Goal: Task Accomplishment & Management: Manage account settings

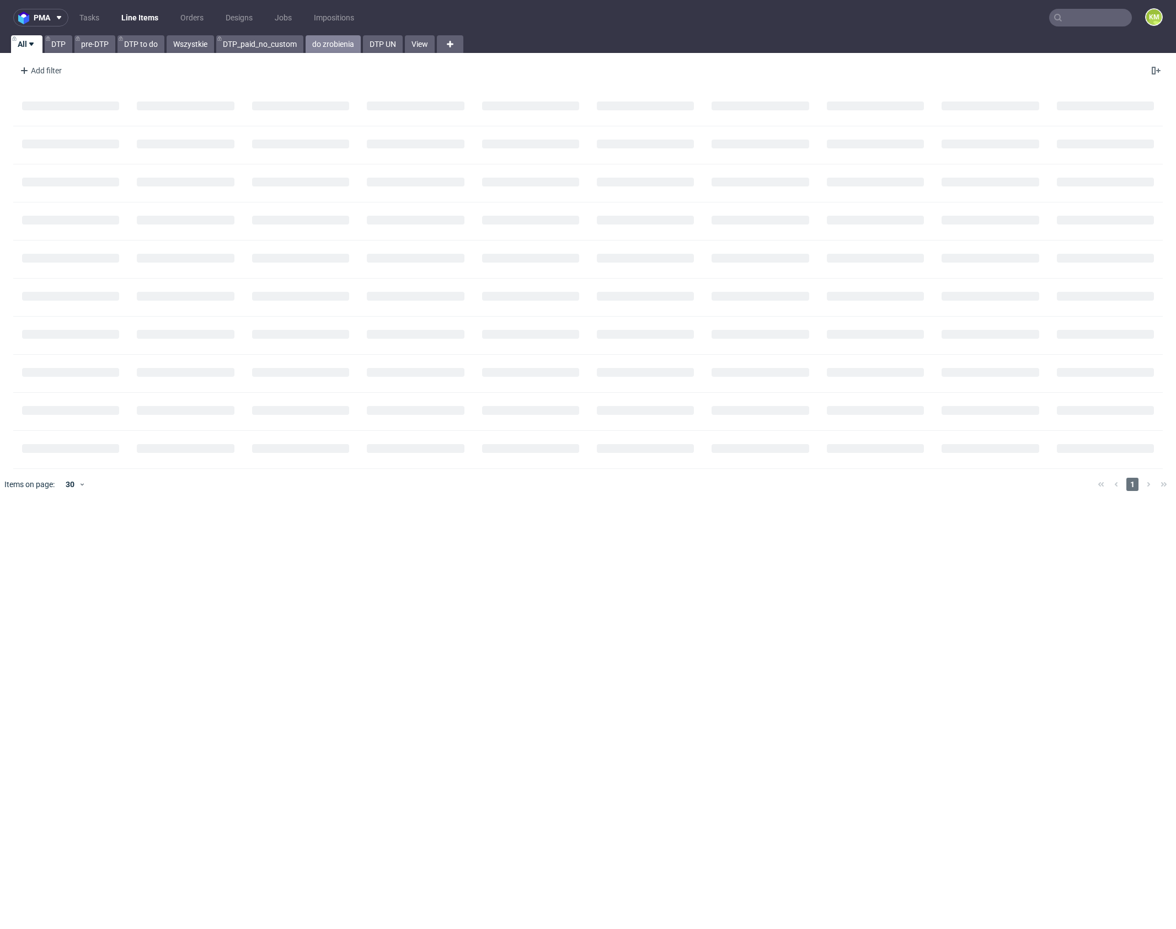
click at [335, 49] on link "do zrobienia" at bounding box center [333, 44] width 55 height 18
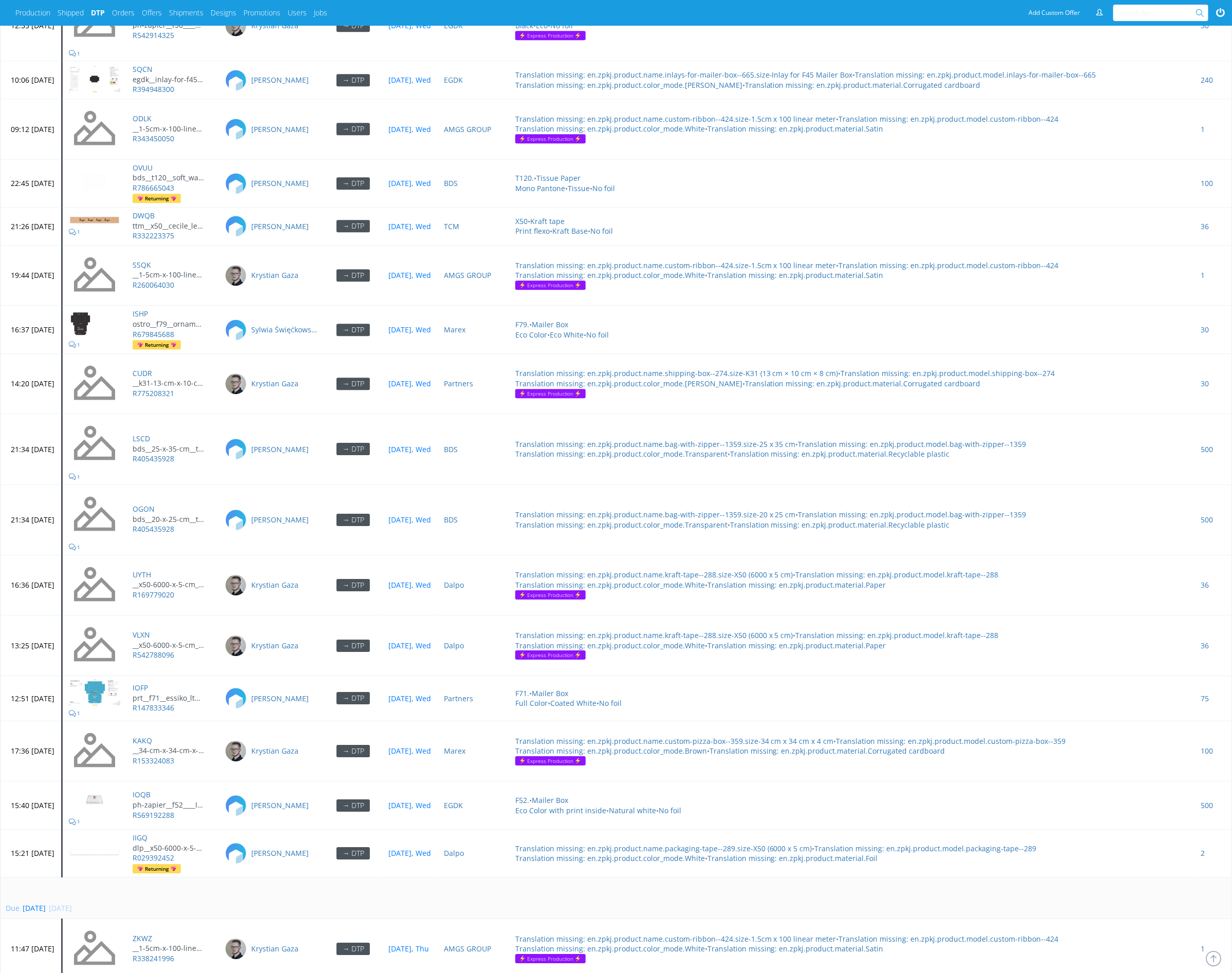
scroll to position [4370, 0]
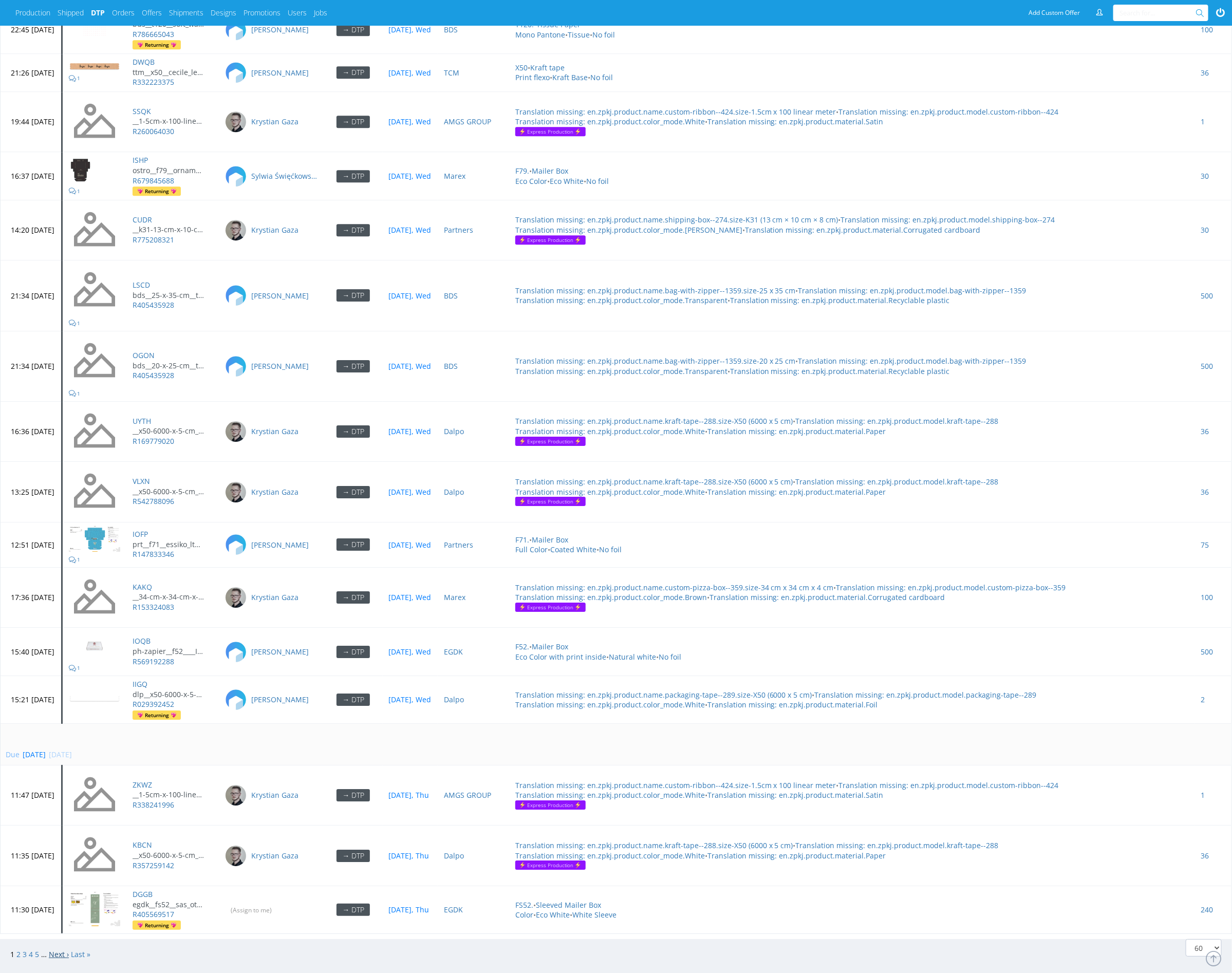
click at [55, 701] on link "Next ›" at bounding box center [59, 954] width 20 height 9
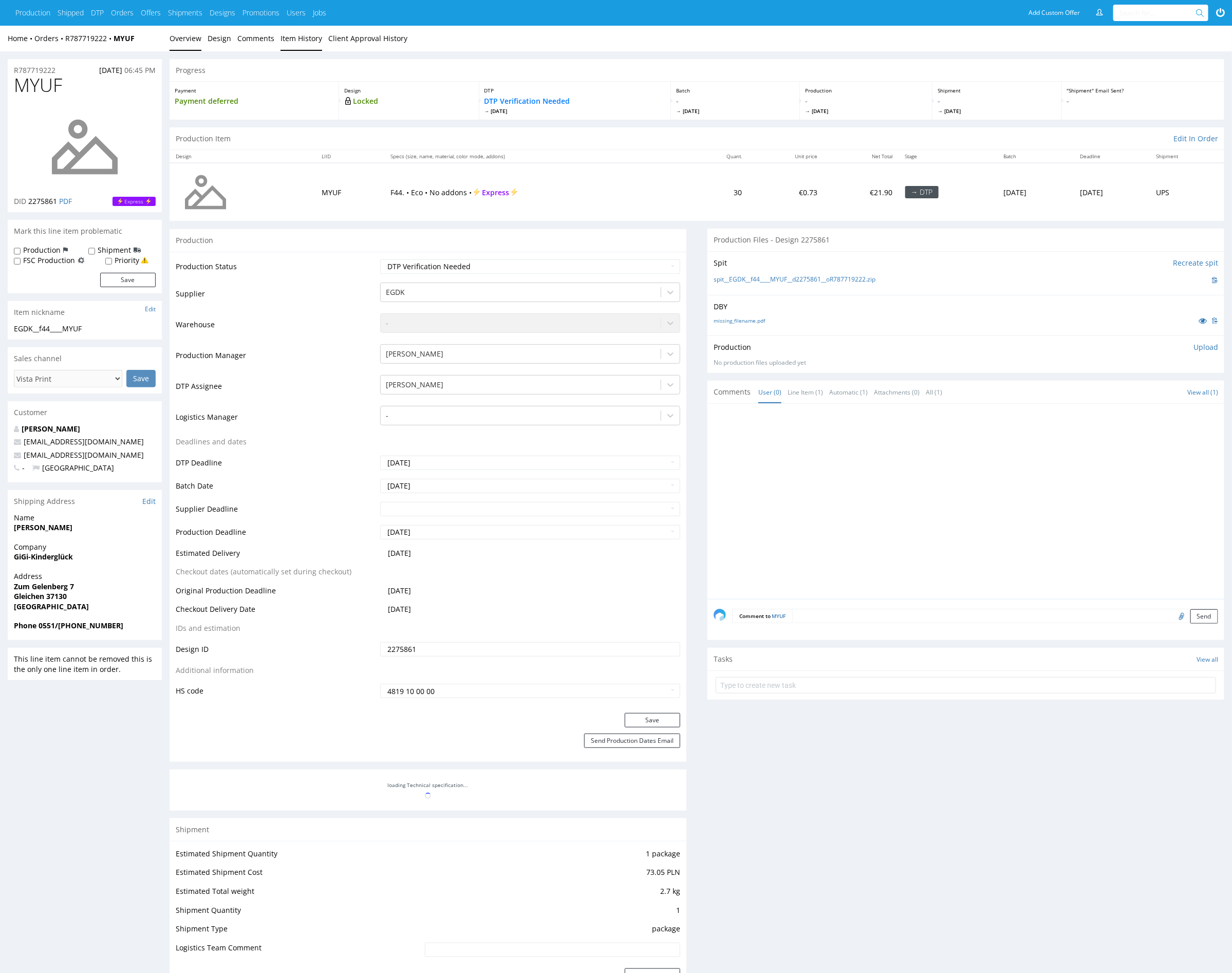
click at [299, 39] on link "Item History" at bounding box center [301, 38] width 42 height 25
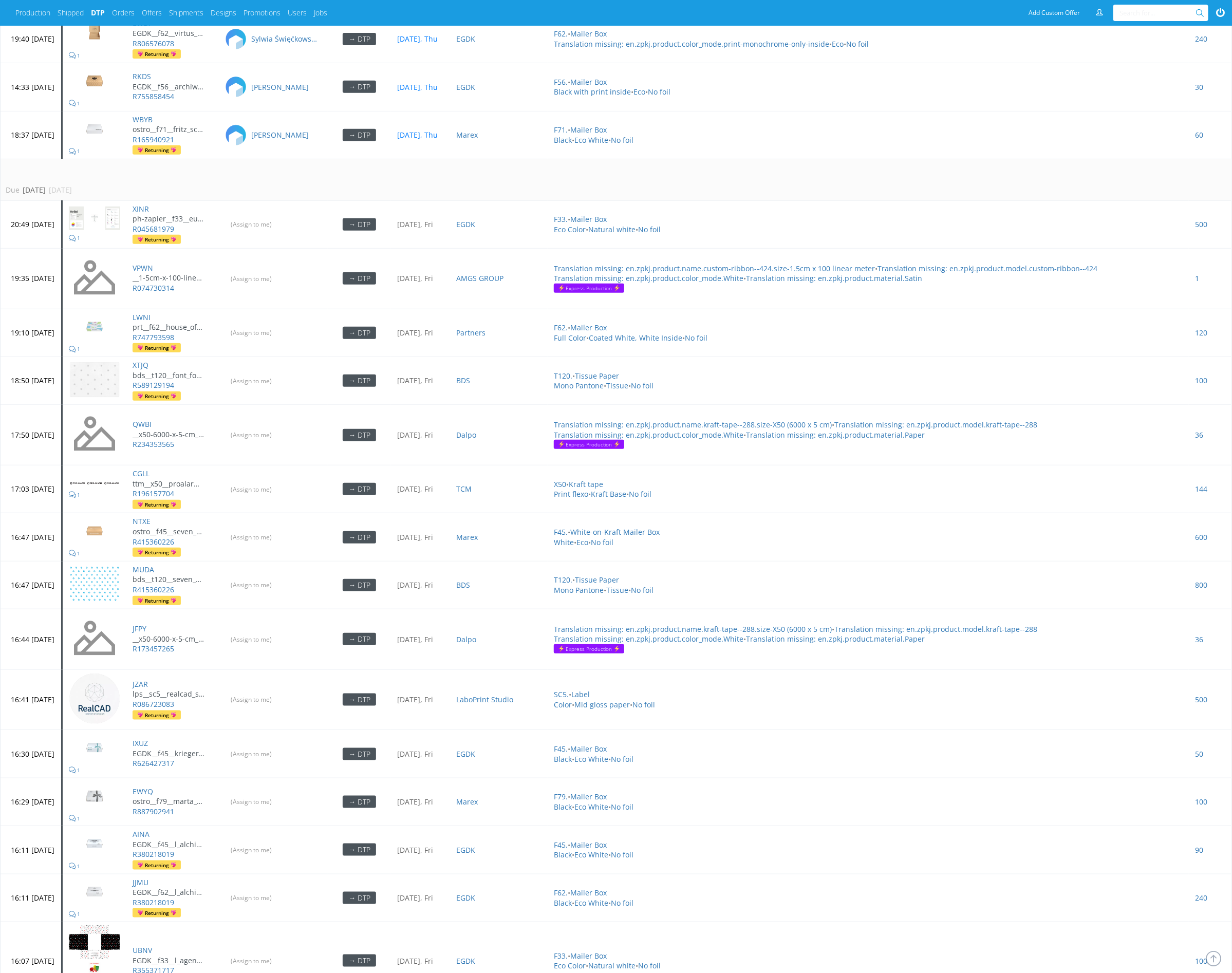
scroll to position [2726, 0]
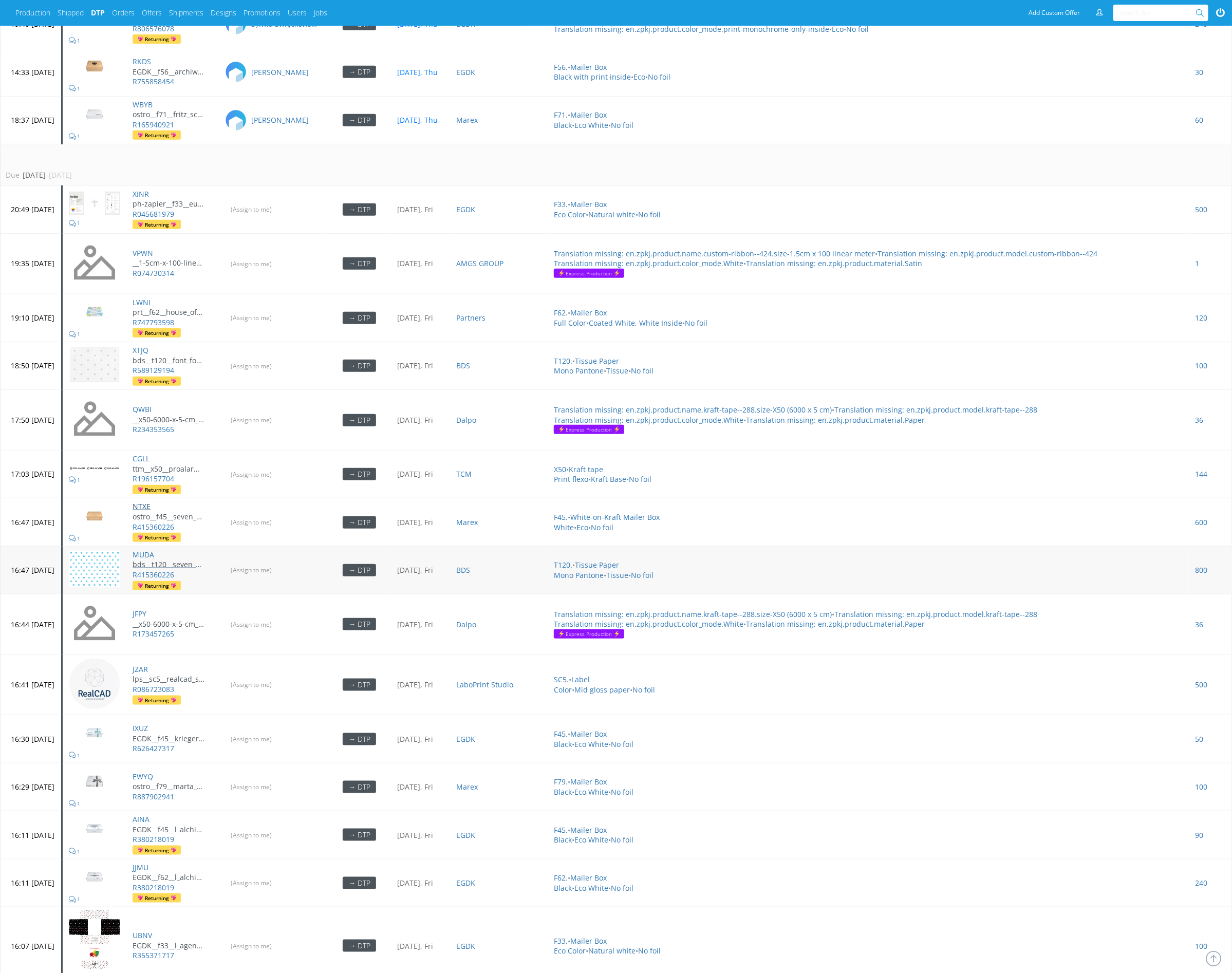
drag, startPoint x: 172, startPoint y: 454, endPoint x: 210, endPoint y: 518, distance: 74.4
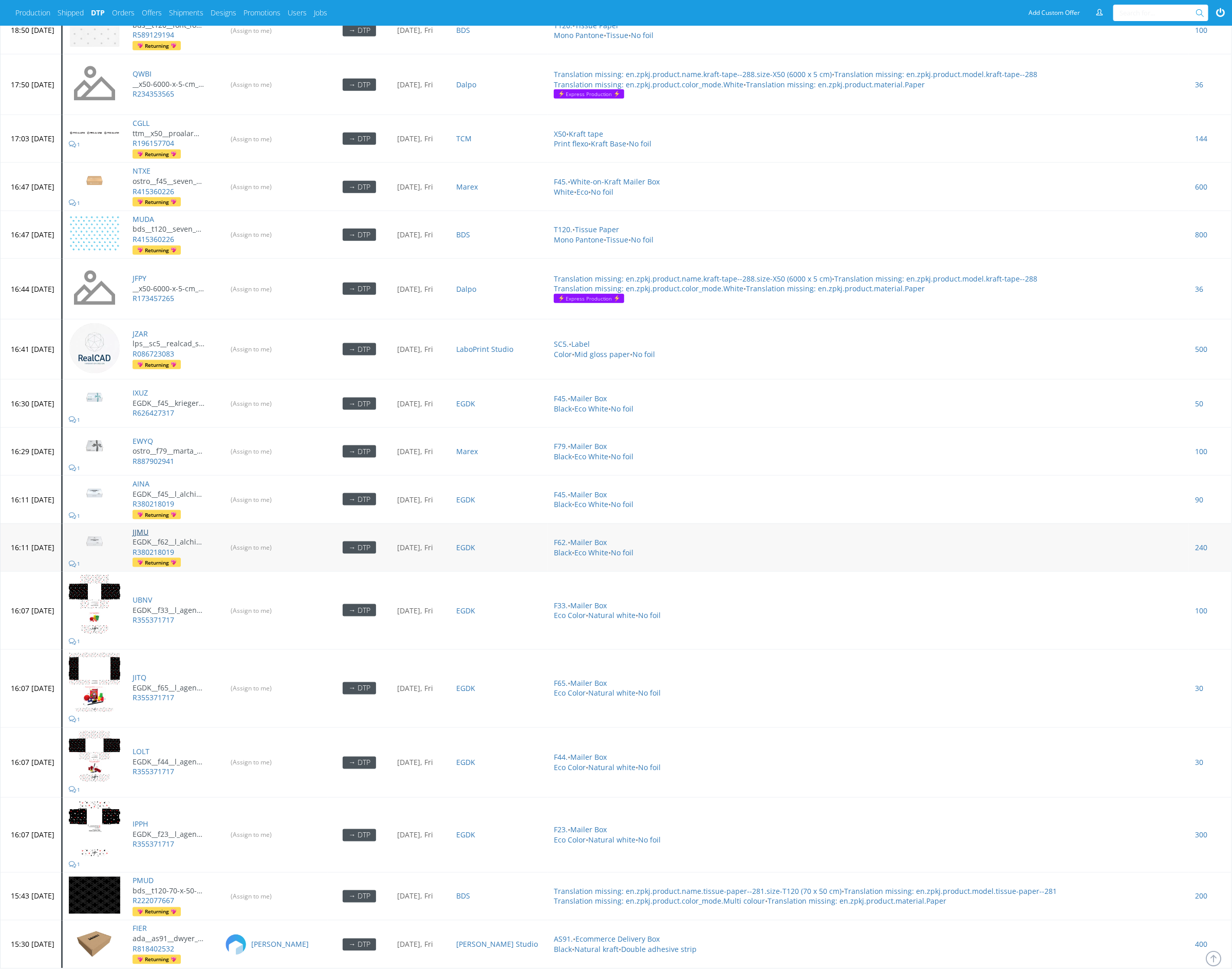
scroll to position [3062, 0]
click at [111, 973] on link "Next ›" at bounding box center [109, 989] width 20 height 9
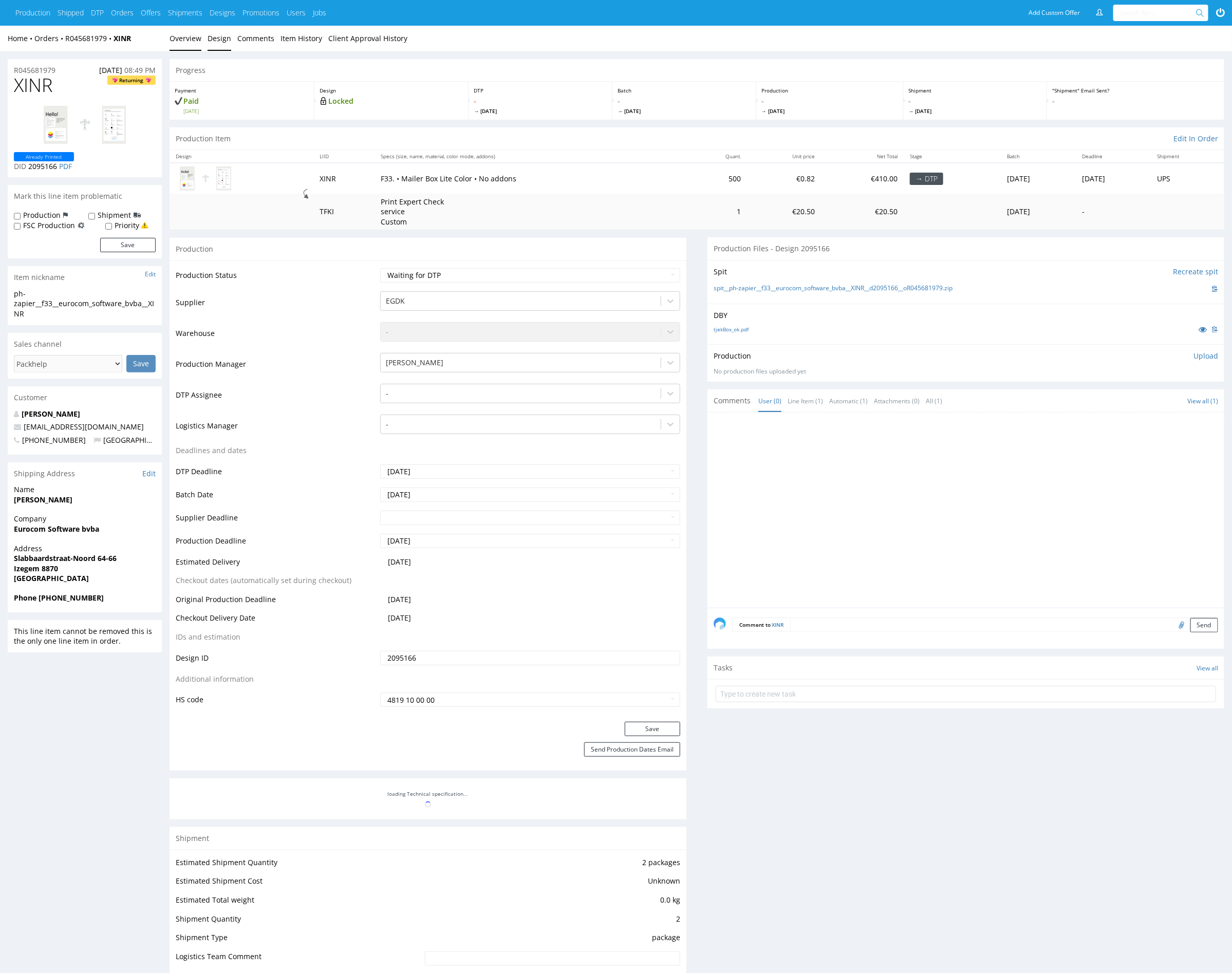
click at [222, 41] on link "Design" at bounding box center [219, 38] width 23 height 25
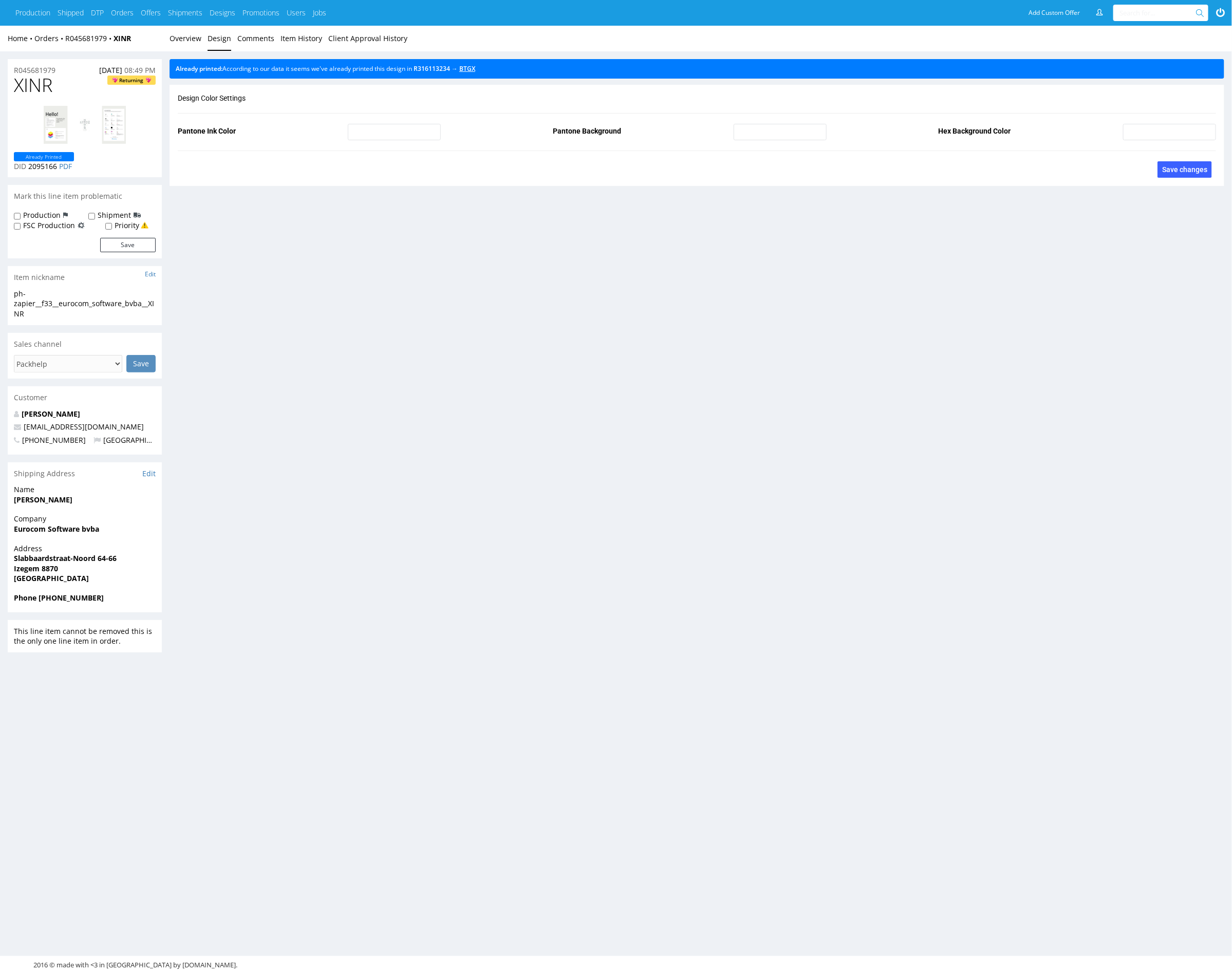
click at [474, 69] on link "BTGX" at bounding box center [467, 68] width 16 height 8
click at [187, 32] on link "Overview" at bounding box center [185, 38] width 32 height 25
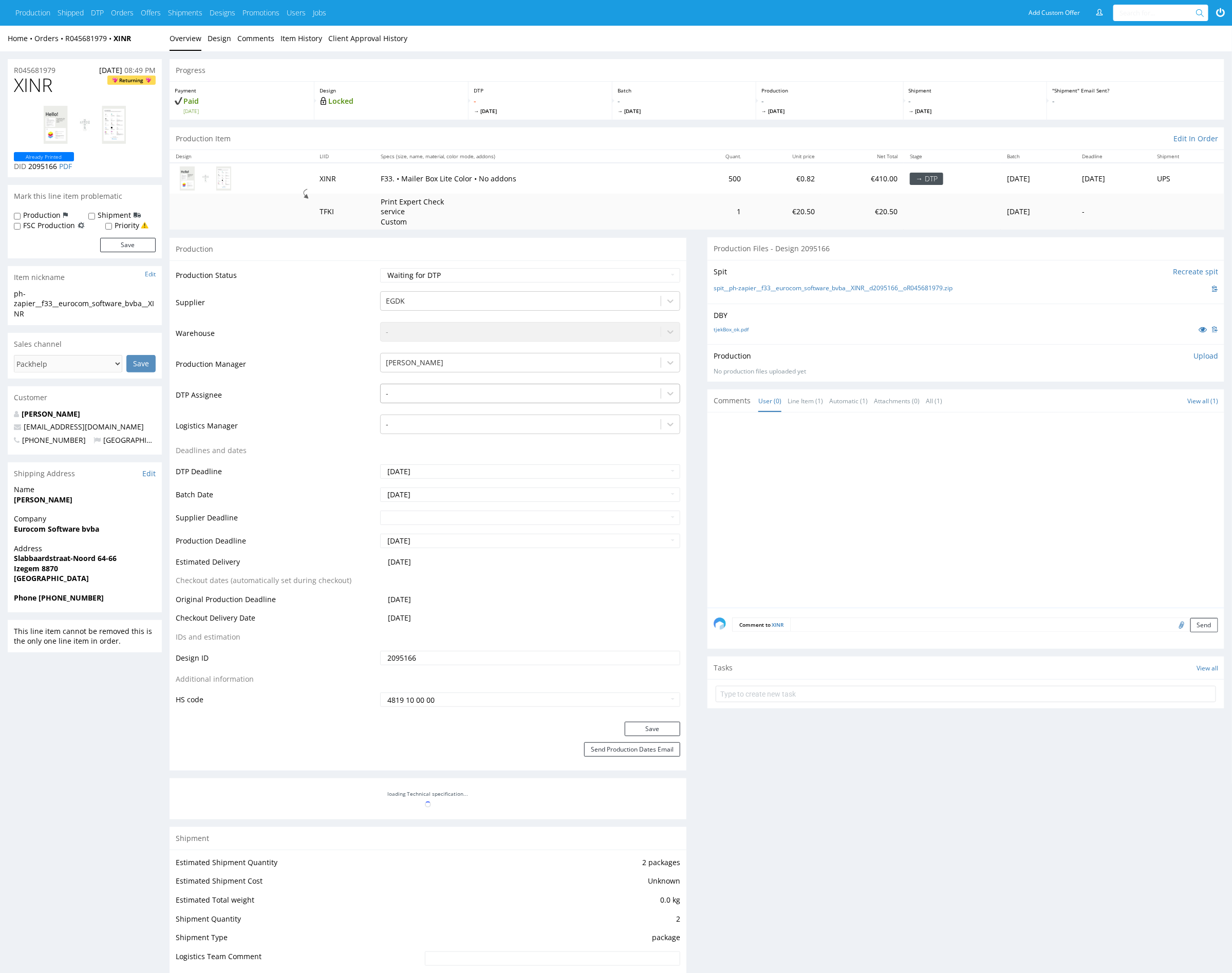
click at [424, 391] on div at bounding box center [521, 393] width 270 height 12
type input "mark"
click at [419, 415] on div "[PERSON_NAME]" at bounding box center [530, 413] width 300 height 19
click at [649, 726] on button "Save" at bounding box center [653, 728] width 56 height 14
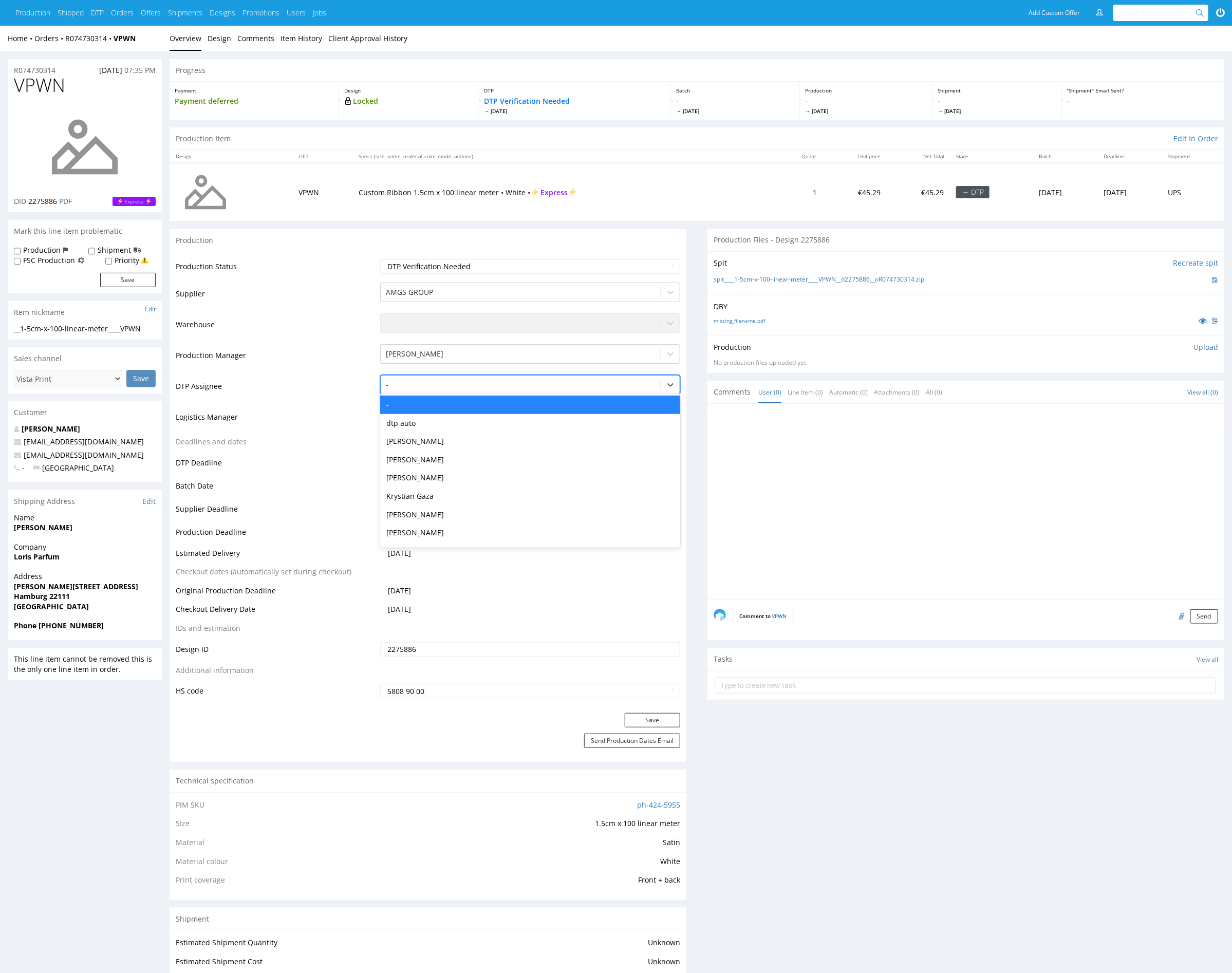
click at [479, 385] on div at bounding box center [521, 385] width 270 height 12
type input "mark"
click at [483, 404] on div "[PERSON_NAME]" at bounding box center [530, 405] width 300 height 19
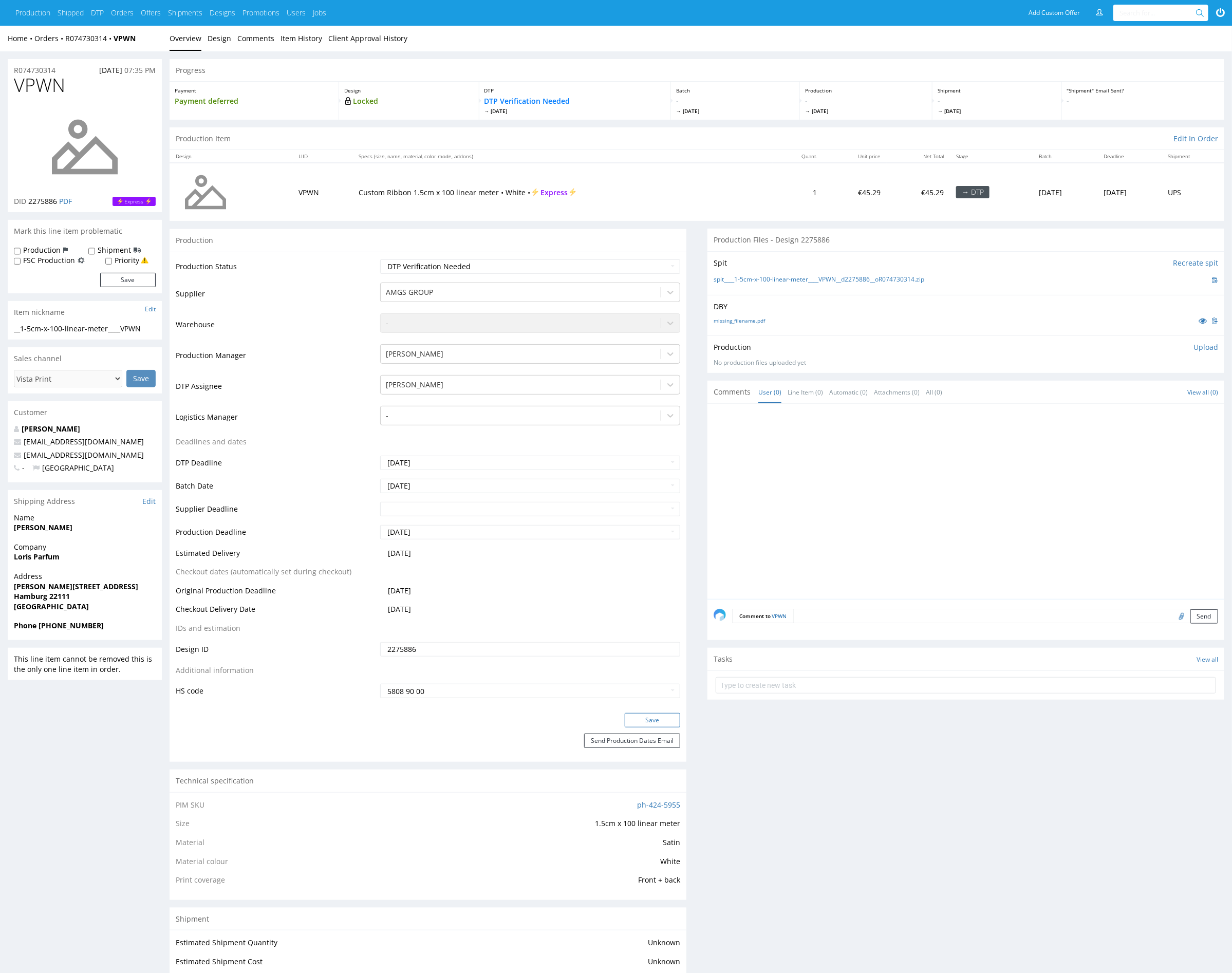
click at [641, 719] on button "Save" at bounding box center [653, 720] width 56 height 14
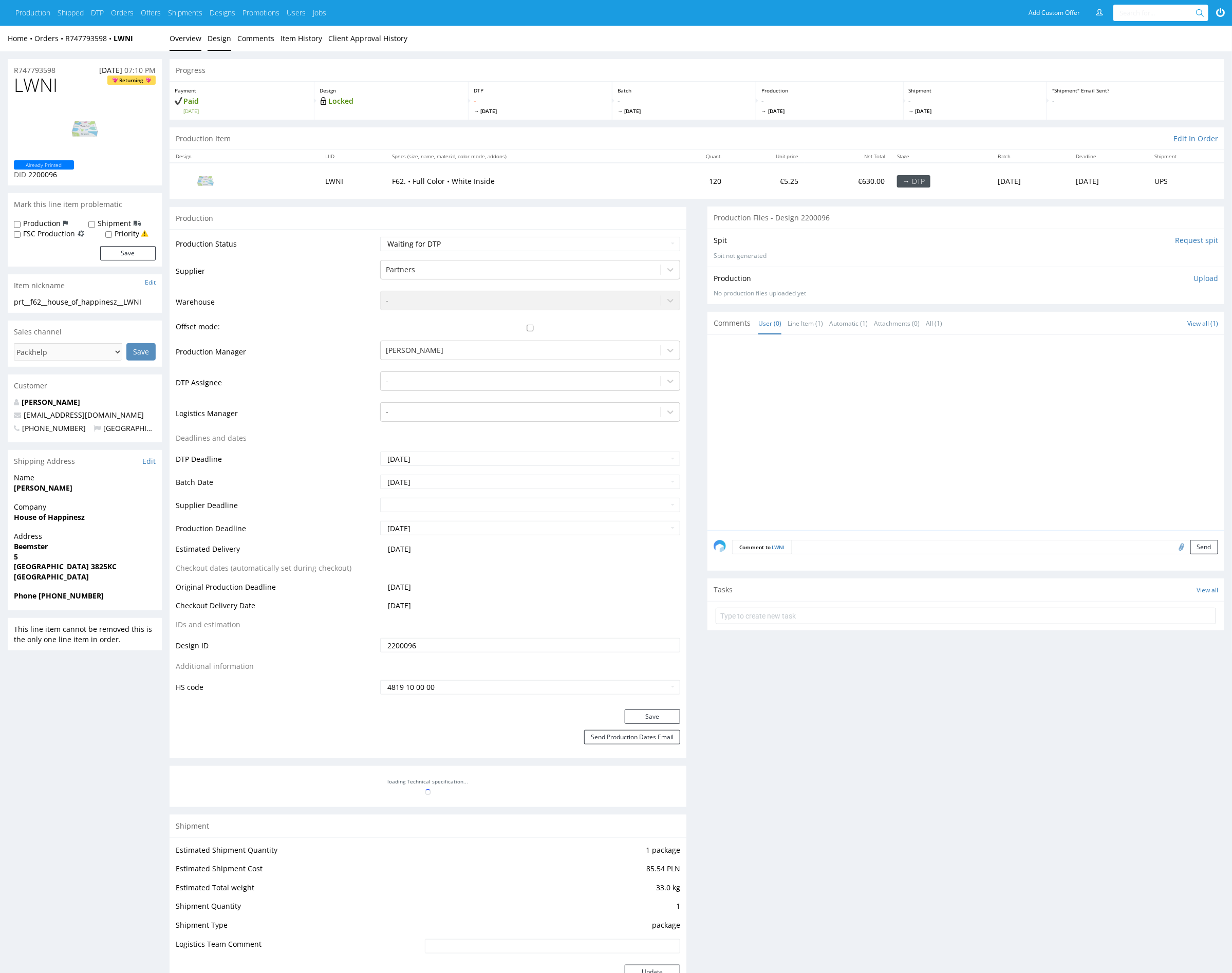
click at [211, 40] on link "Design" at bounding box center [219, 38] width 23 height 25
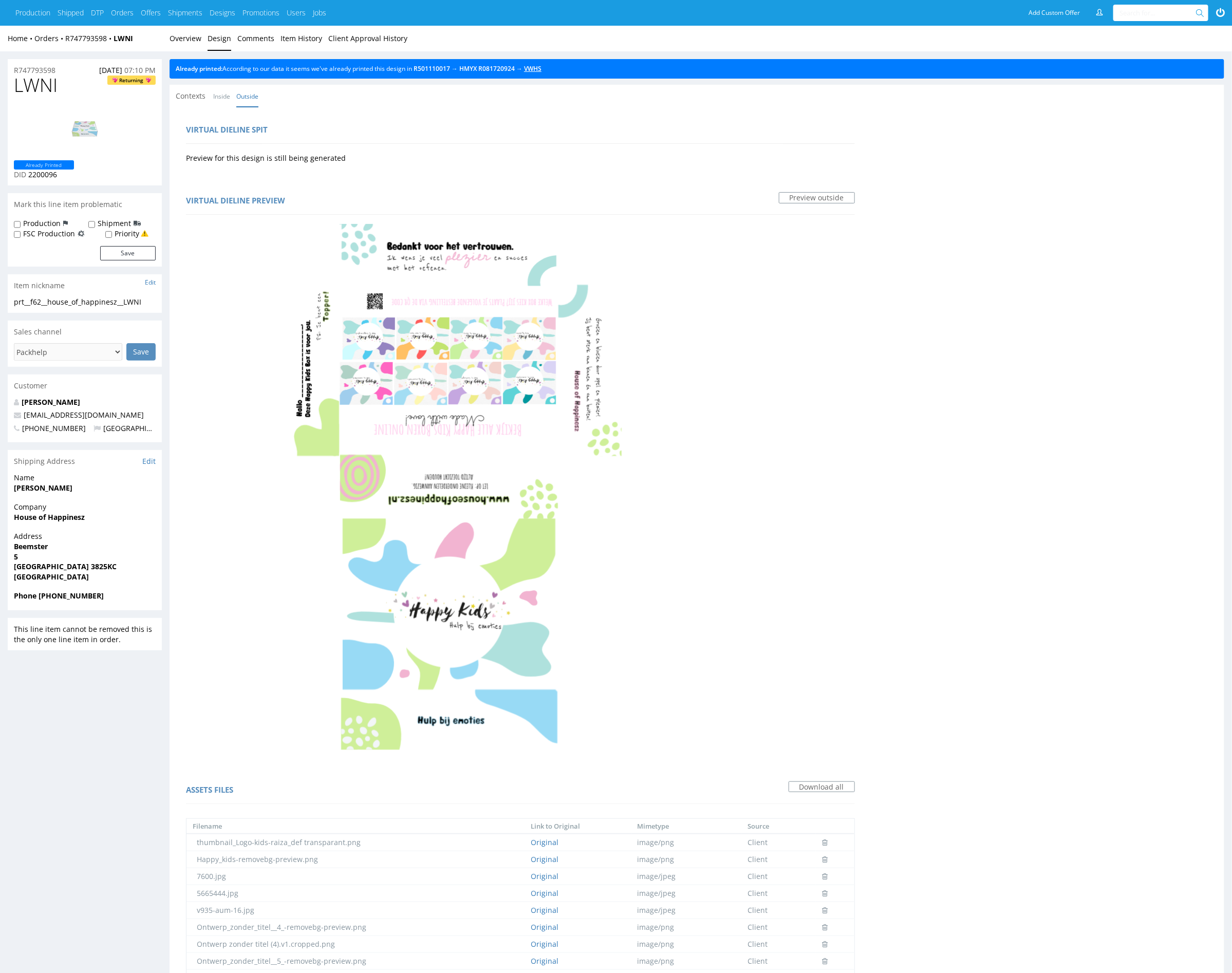
drag, startPoint x: 549, startPoint y: 66, endPoint x: 534, endPoint y: 63, distance: 15.3
drag, startPoint x: 191, startPoint y: 44, endPoint x: 486, endPoint y: 239, distance: 353.6
click at [191, 44] on link "Overview" at bounding box center [185, 38] width 32 height 25
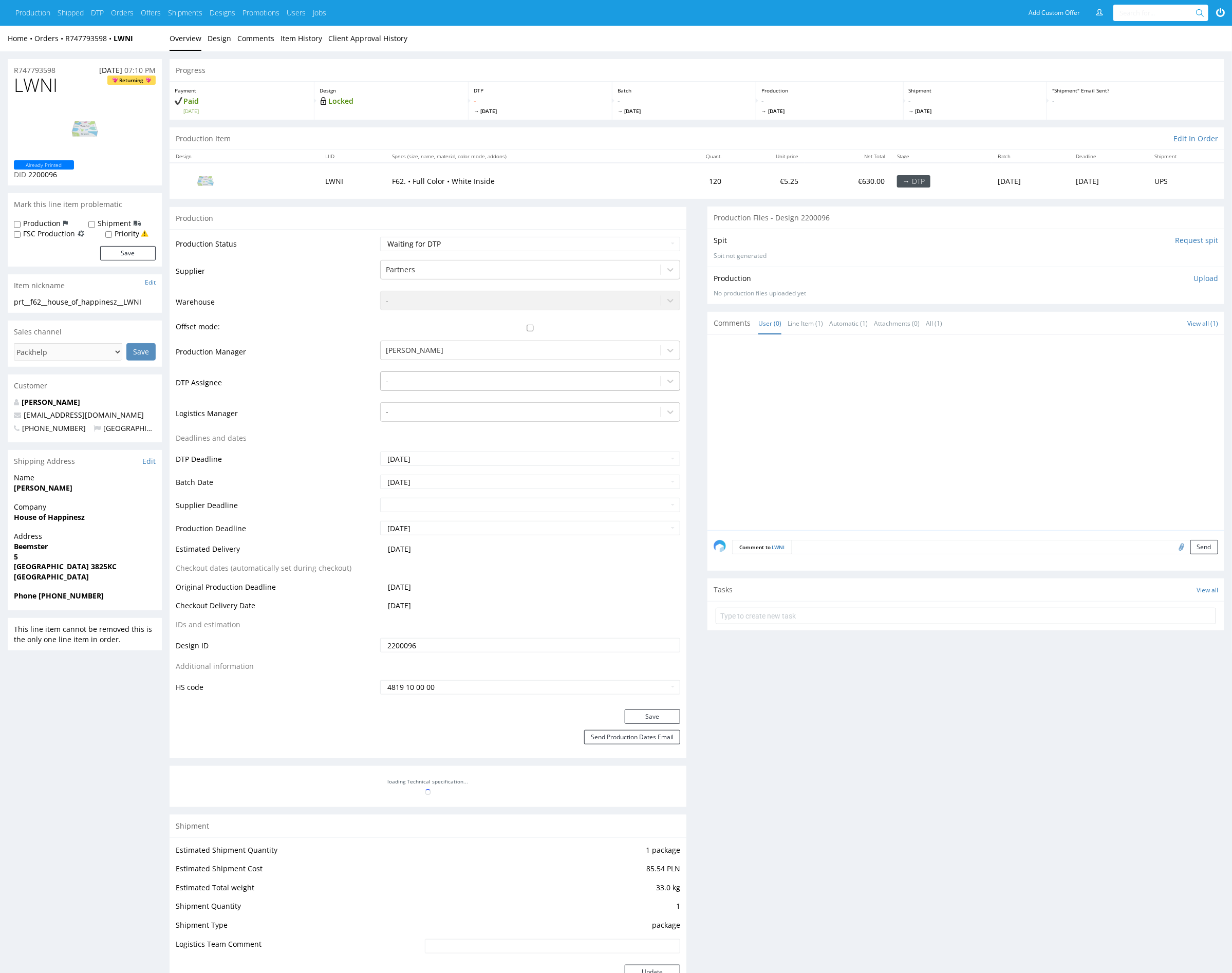
click at [451, 385] on div at bounding box center [521, 381] width 270 height 12
type input "mark"
click at [429, 395] on div "[PERSON_NAME]" at bounding box center [530, 401] width 300 height 19
click at [651, 712] on button "Save" at bounding box center [653, 716] width 56 height 14
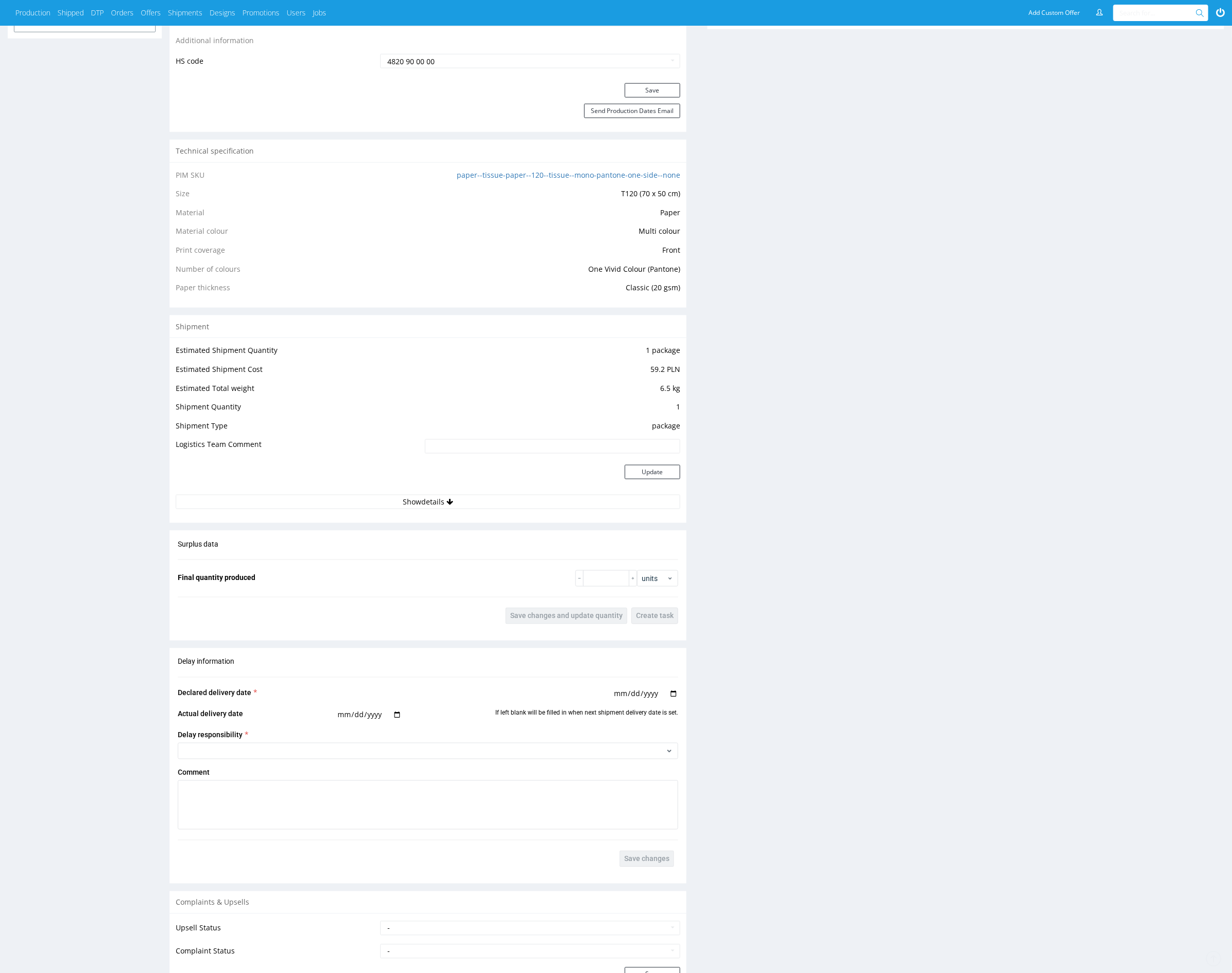
scroll to position [825, 0]
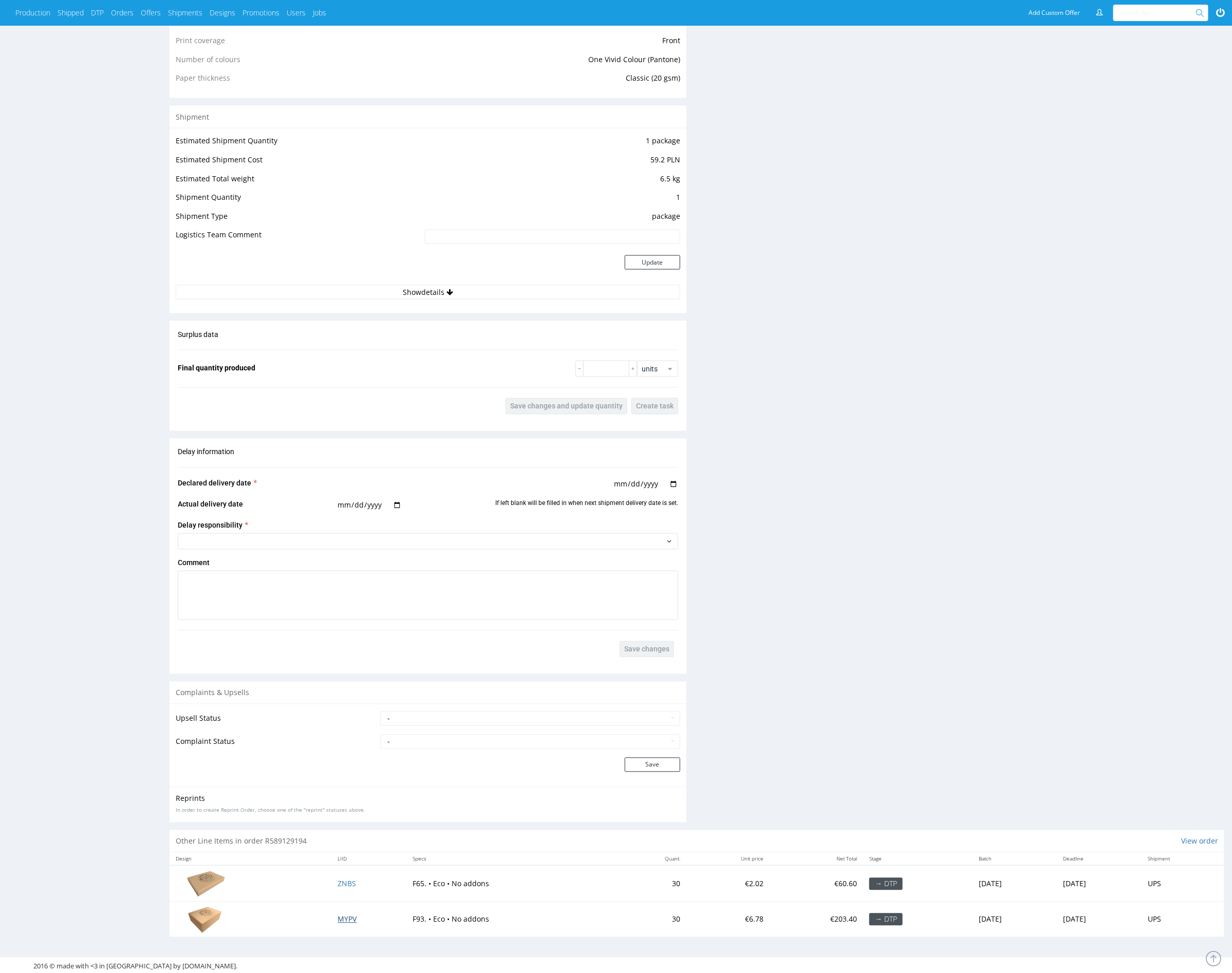
drag, startPoint x: 340, startPoint y: 916, endPoint x: 419, endPoint y: 653, distance: 274.6
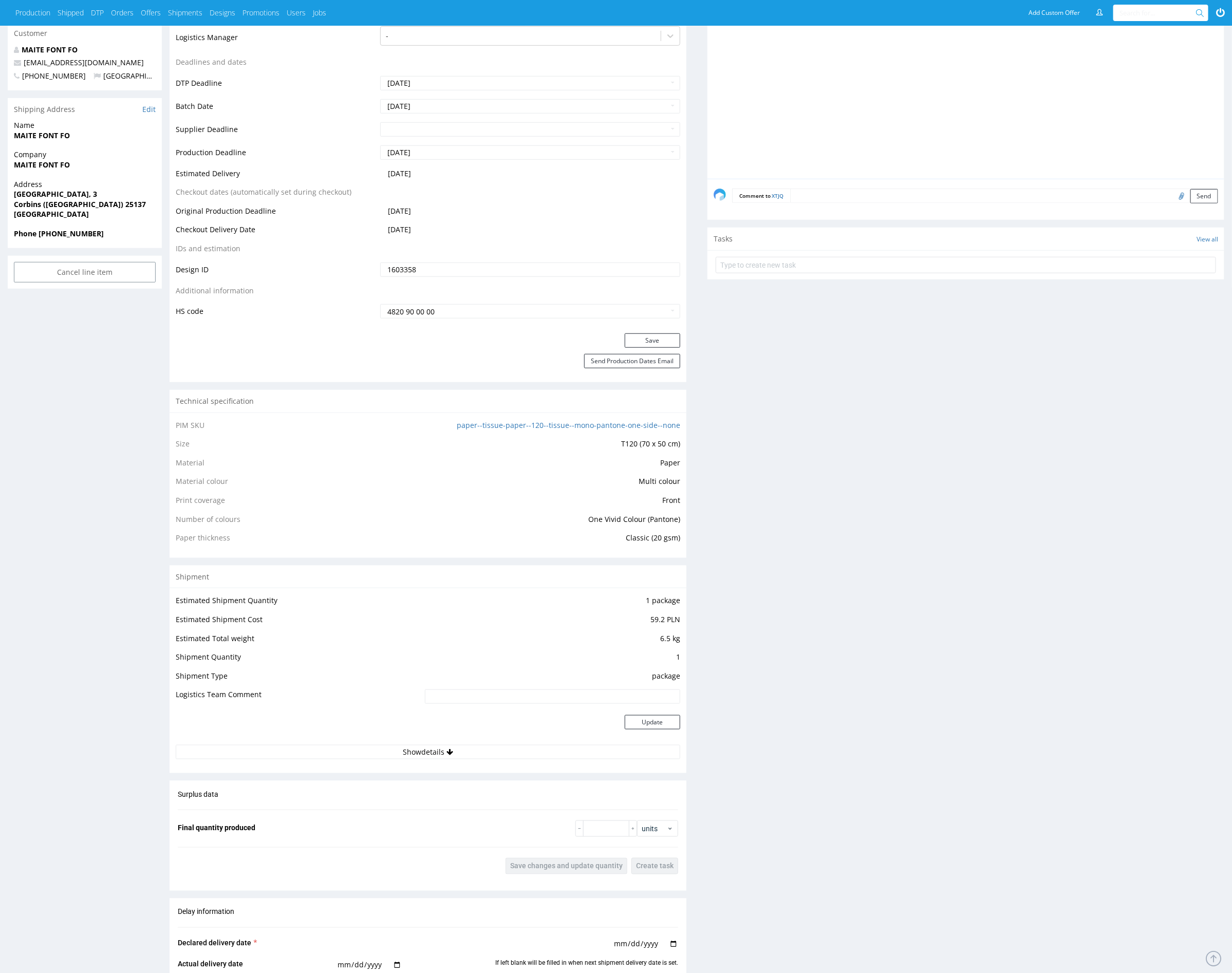
scroll to position [82, 0]
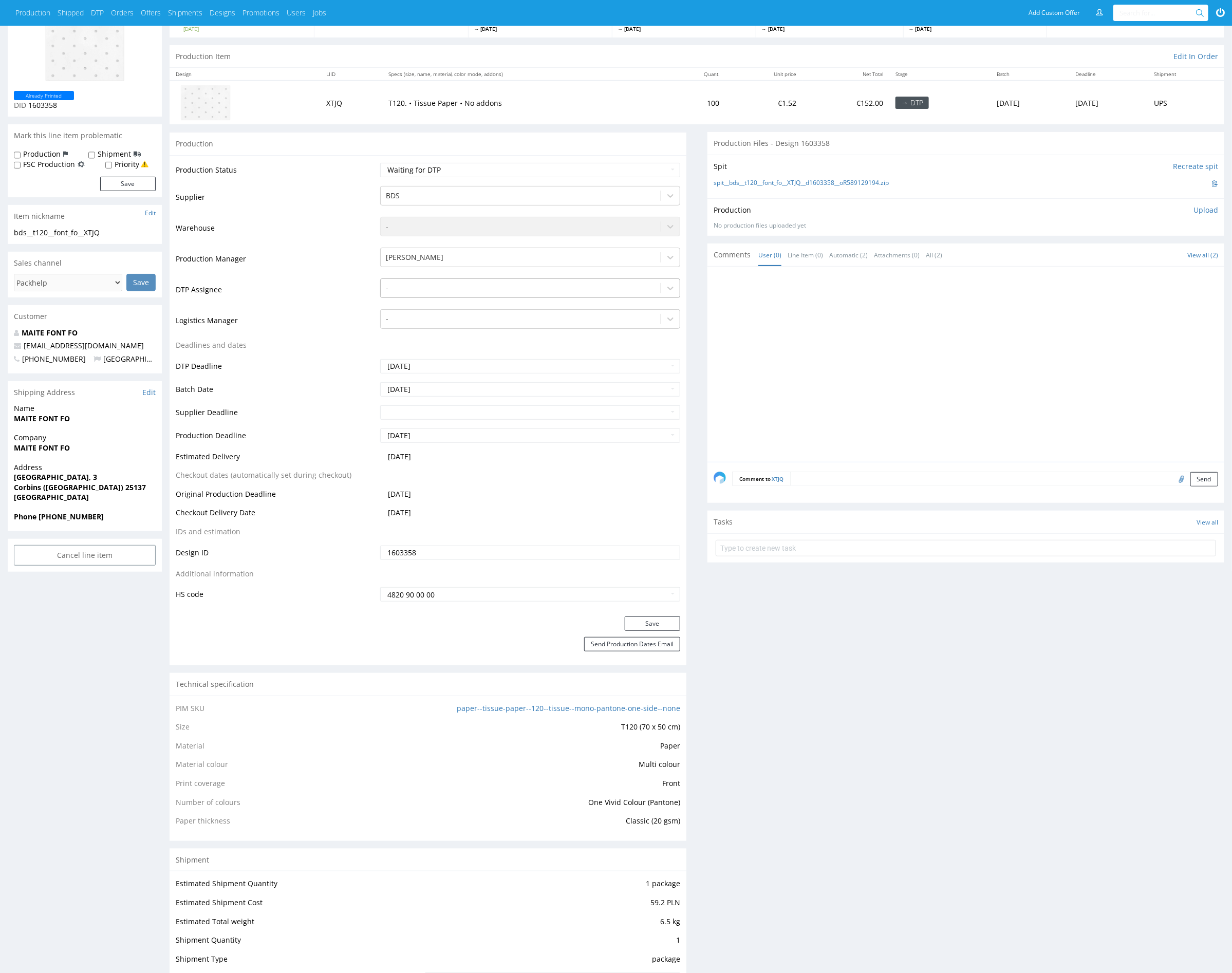
click at [478, 286] on div at bounding box center [521, 288] width 270 height 12
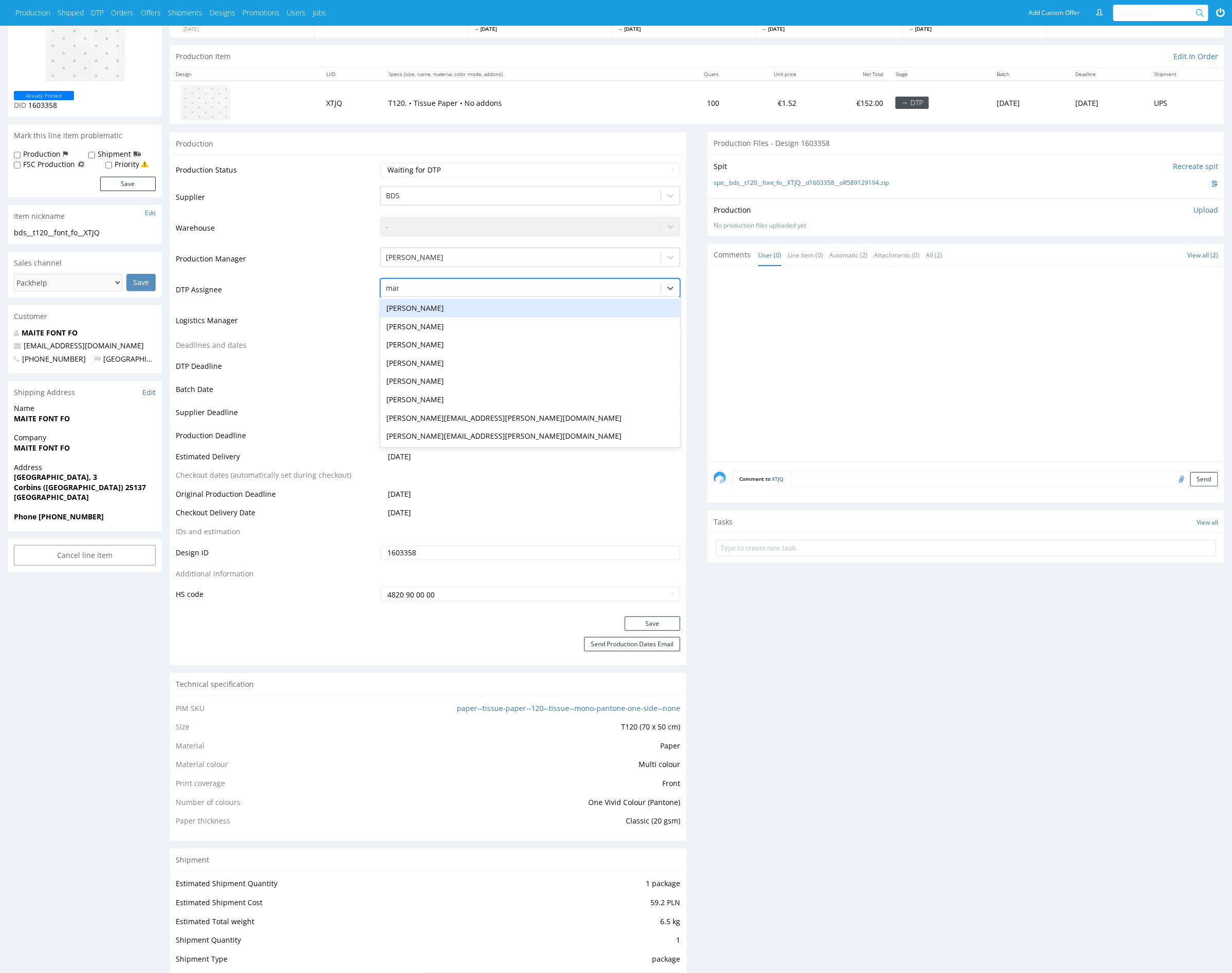
type input "mark"
click at [560, 303] on div "[PERSON_NAME]" at bounding box center [530, 308] width 300 height 19
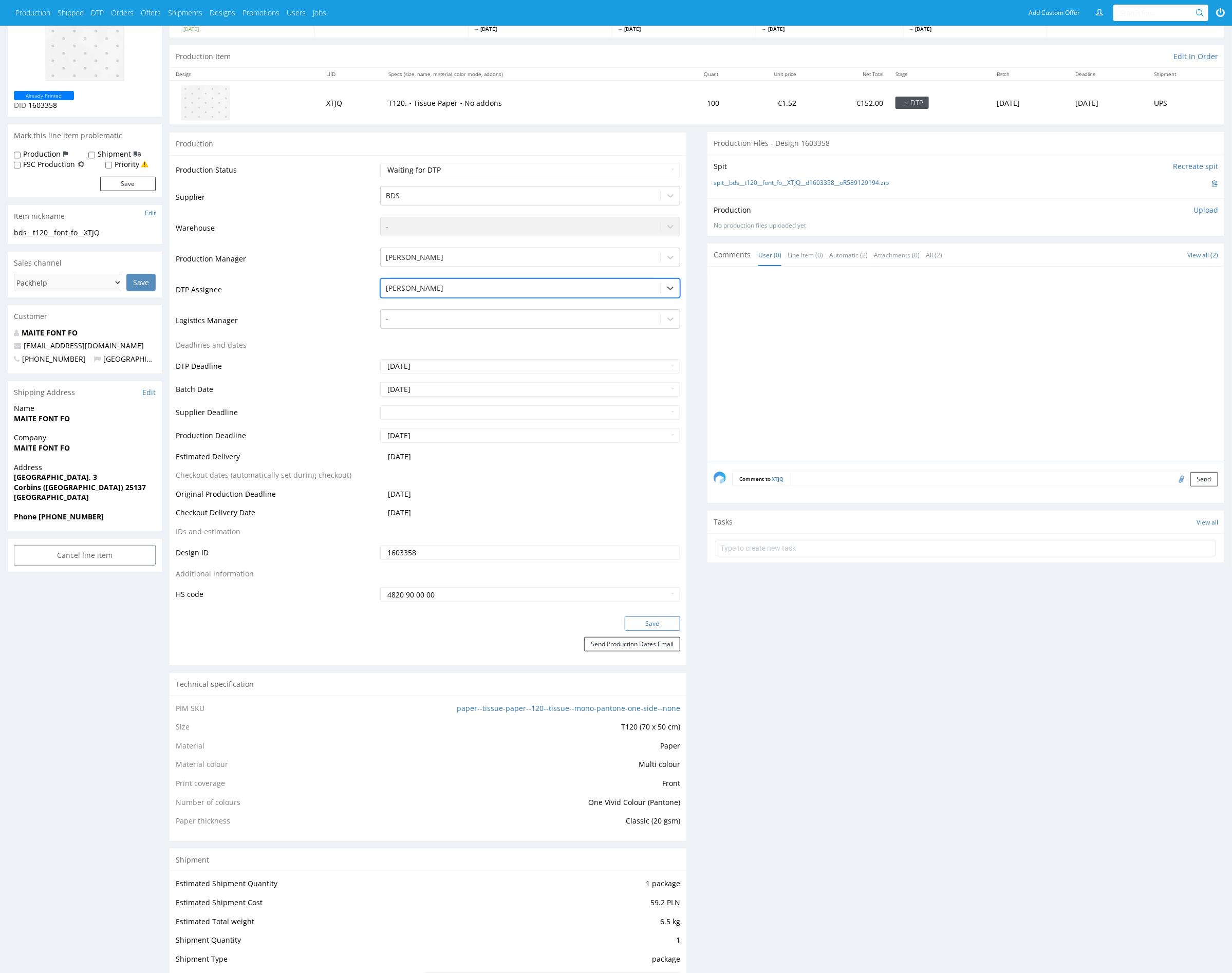
click at [670, 619] on button "Save" at bounding box center [653, 623] width 56 height 14
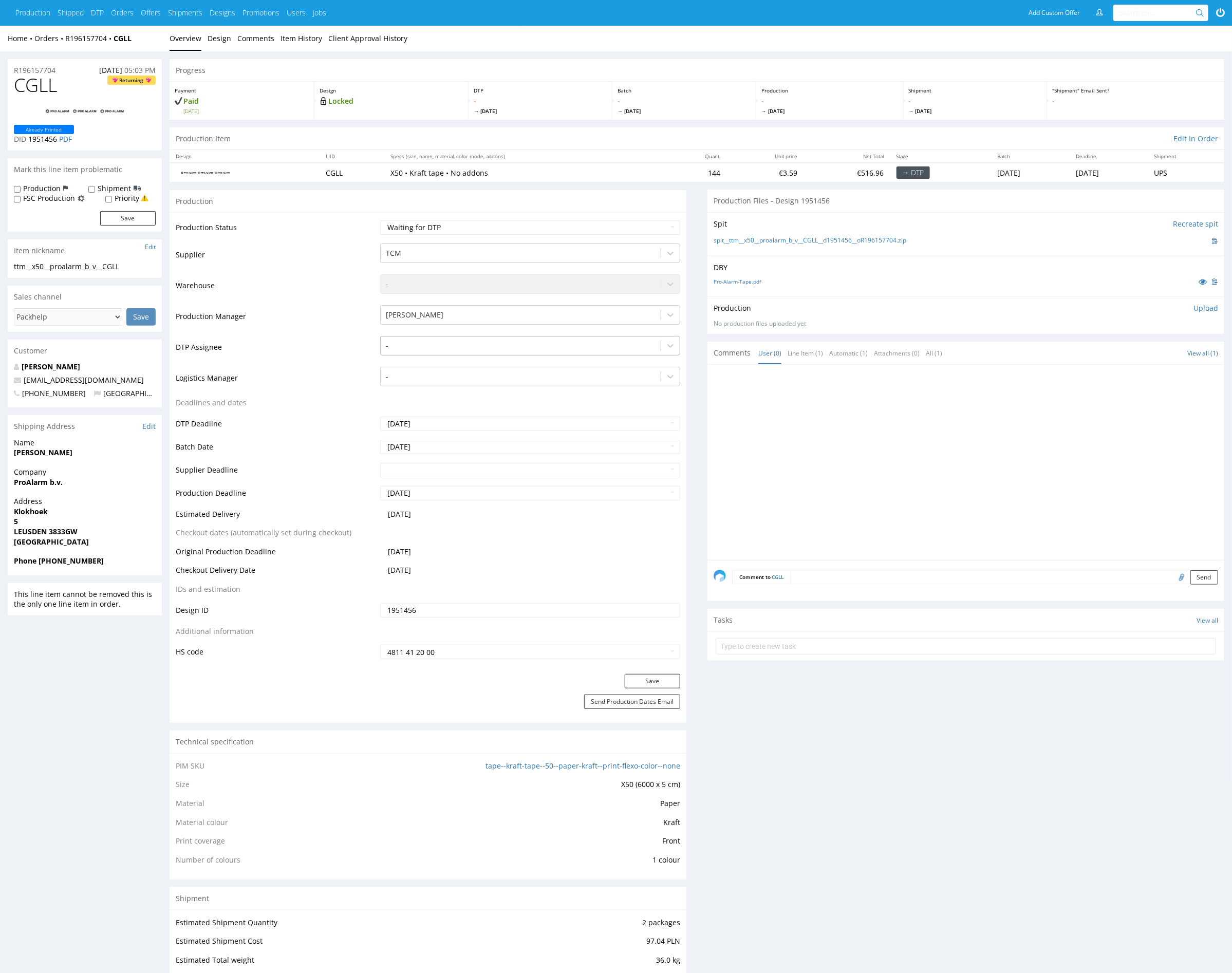
click at [447, 345] on div at bounding box center [521, 345] width 270 height 12
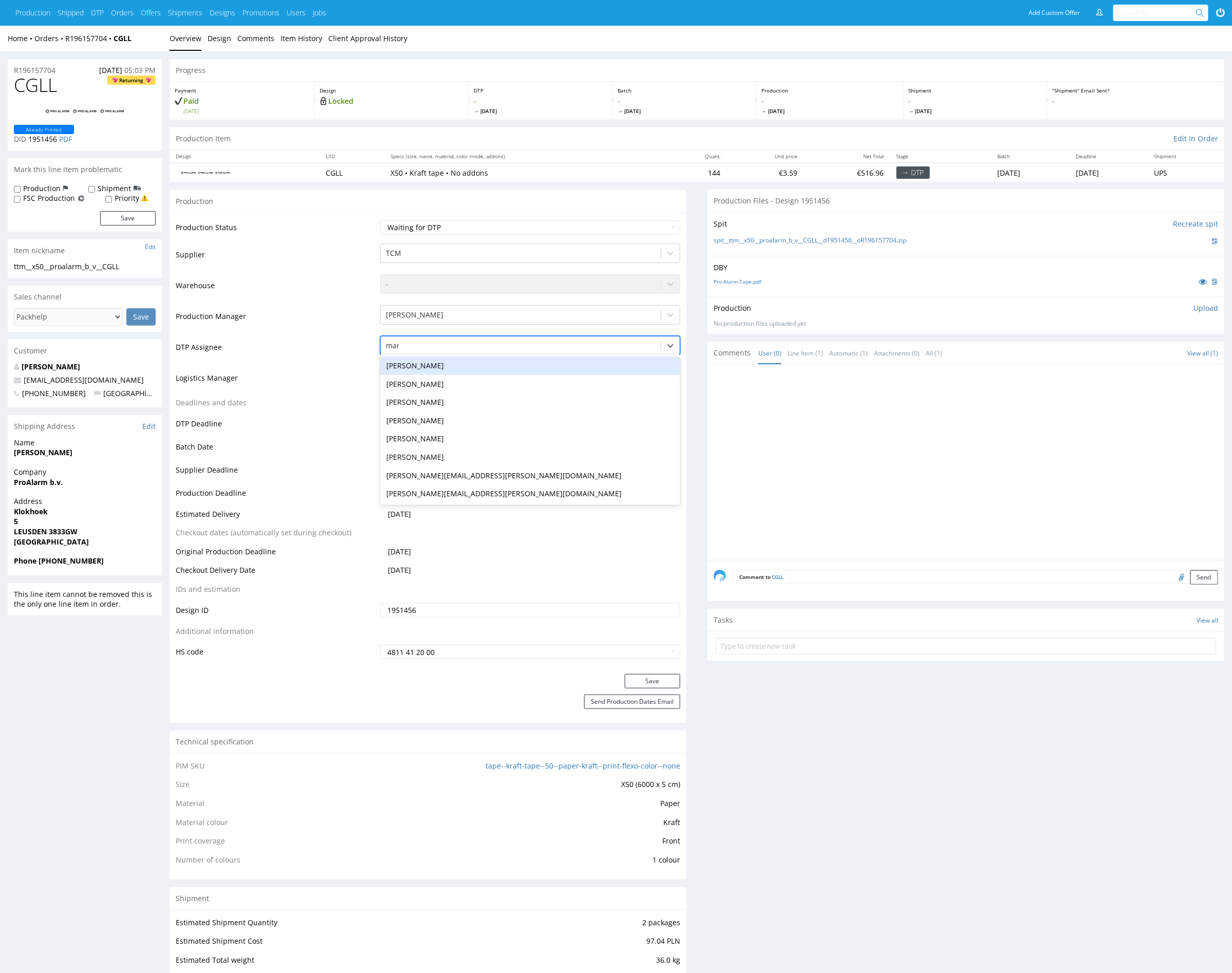
type input "mark"
click at [481, 364] on div "[PERSON_NAME]" at bounding box center [530, 366] width 300 height 19
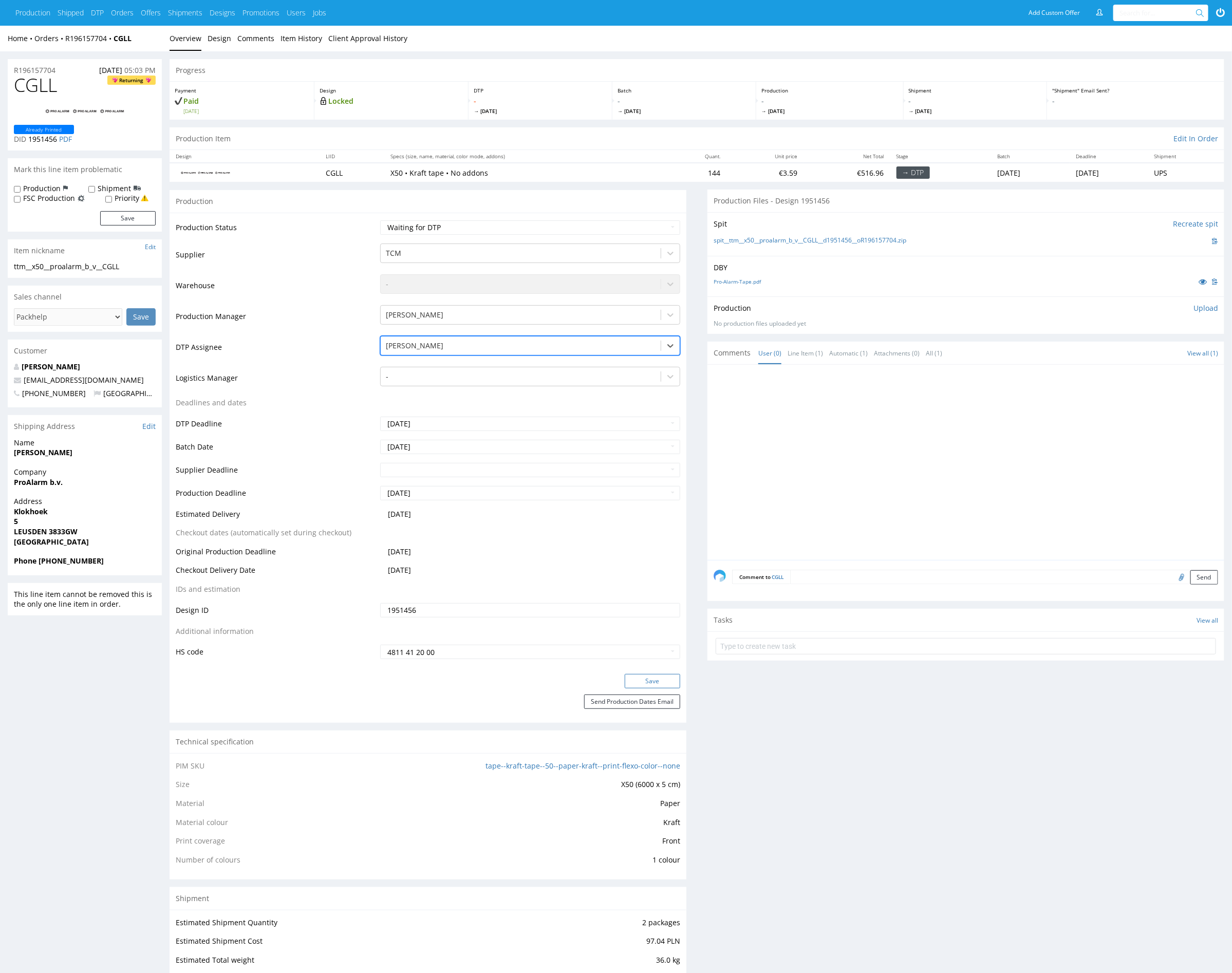
click at [662, 677] on button "Save" at bounding box center [653, 681] width 56 height 14
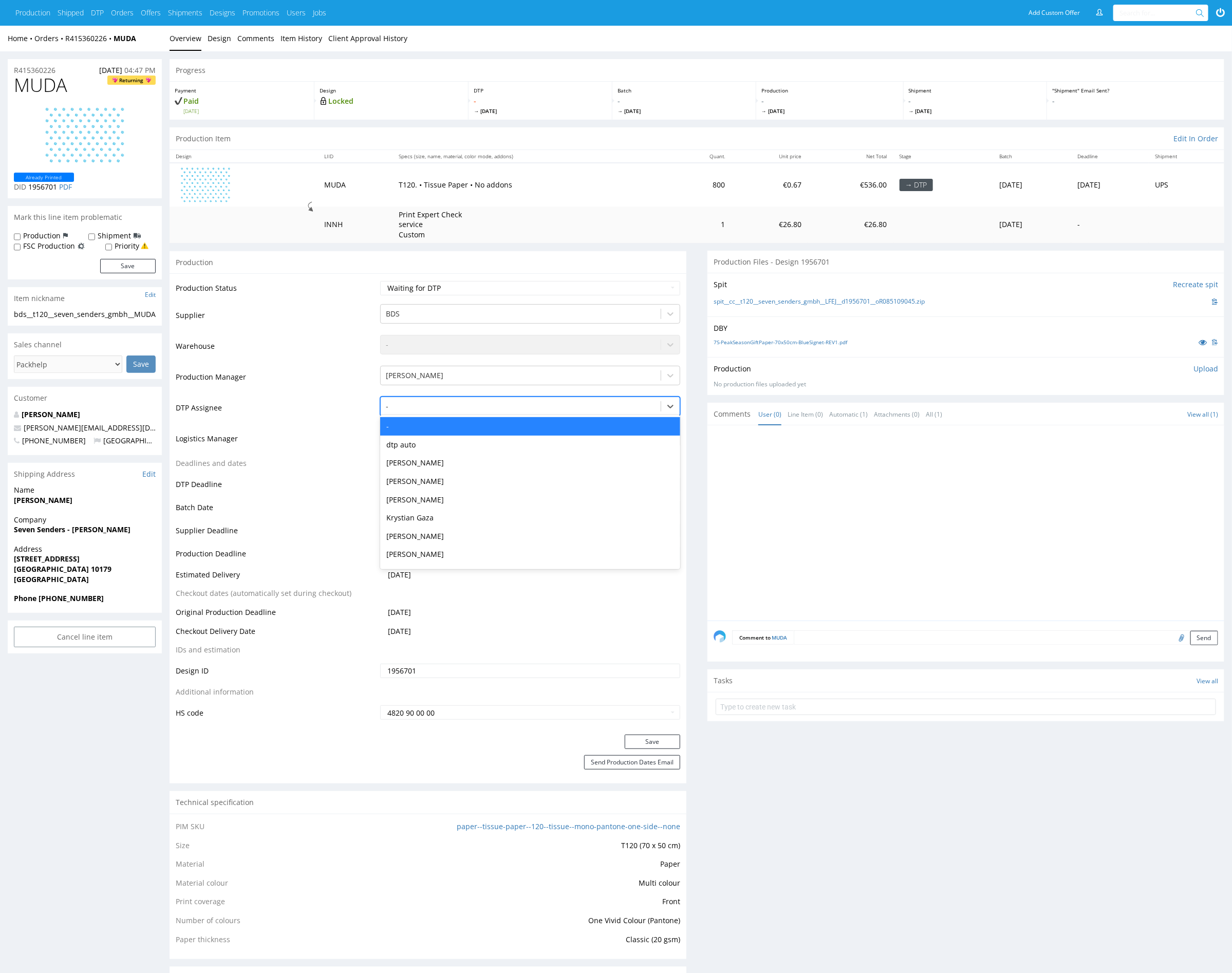
click at [442, 411] on div at bounding box center [521, 406] width 270 height 12
type input "mark"
click at [485, 425] on div "[PERSON_NAME]" at bounding box center [530, 426] width 300 height 19
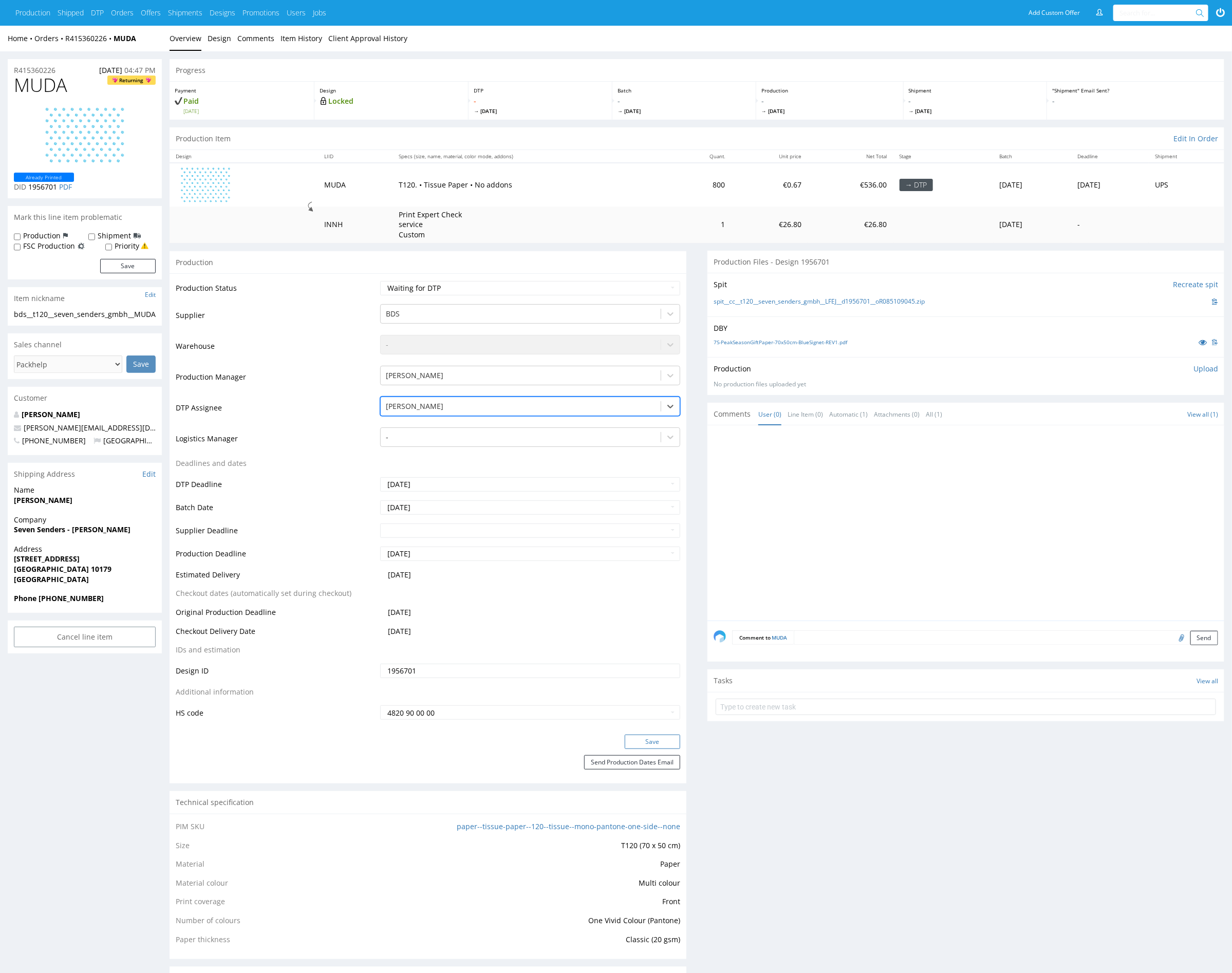
click at [652, 737] on button "Save" at bounding box center [653, 741] width 56 height 14
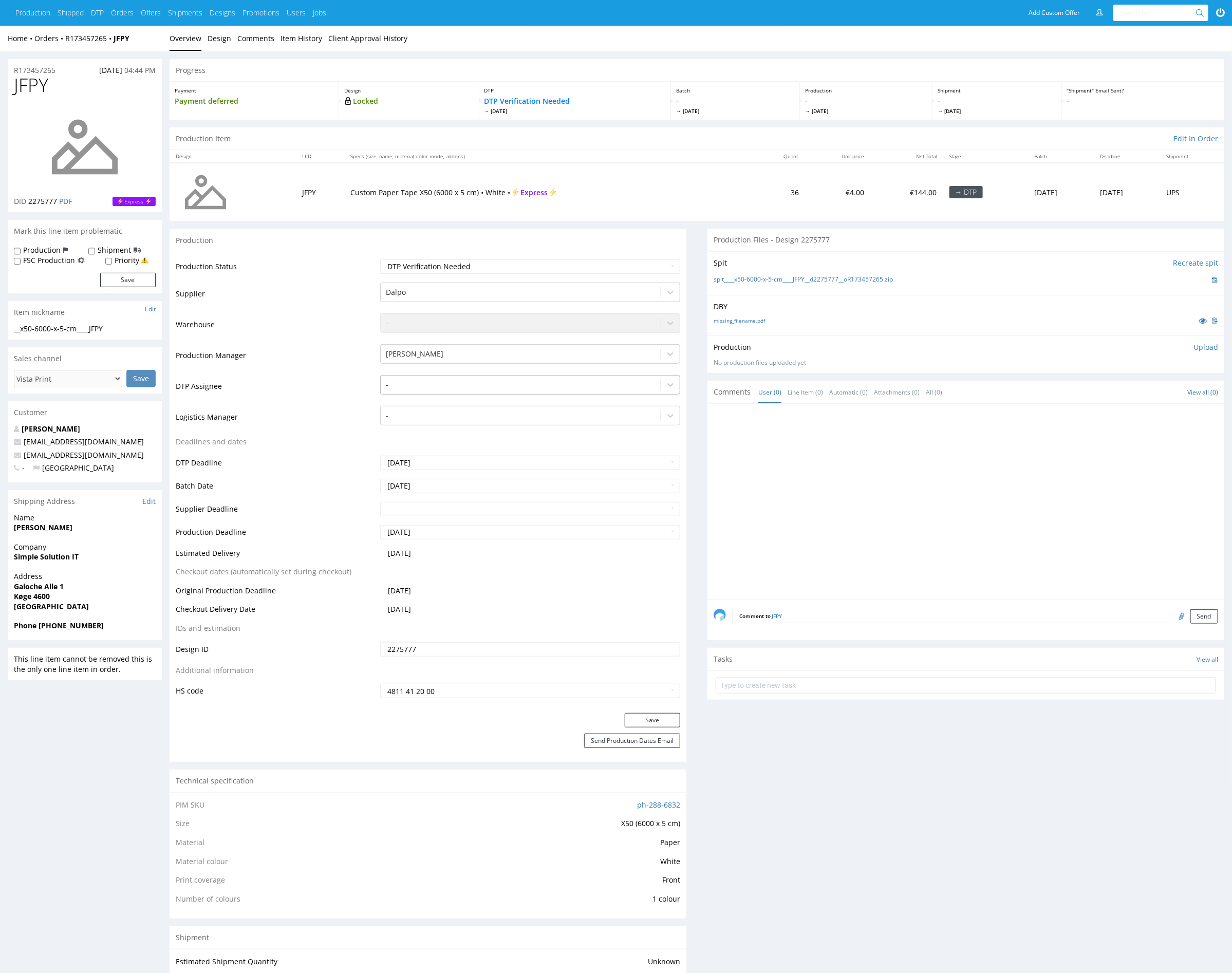
click at [474, 389] on div at bounding box center [521, 385] width 270 height 12
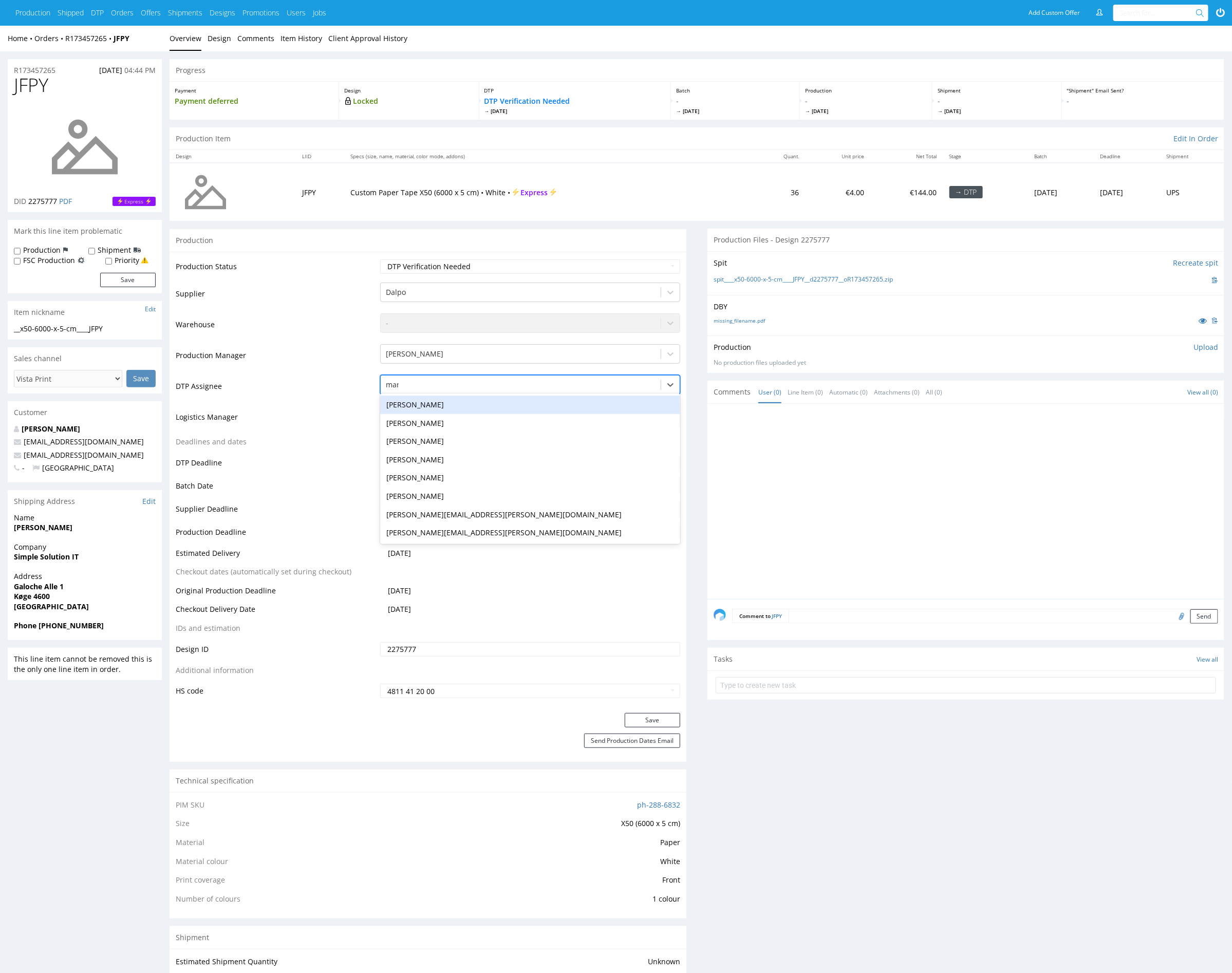
type input "mark"
click at [483, 397] on div "Karol Markowski" at bounding box center [530, 405] width 300 height 19
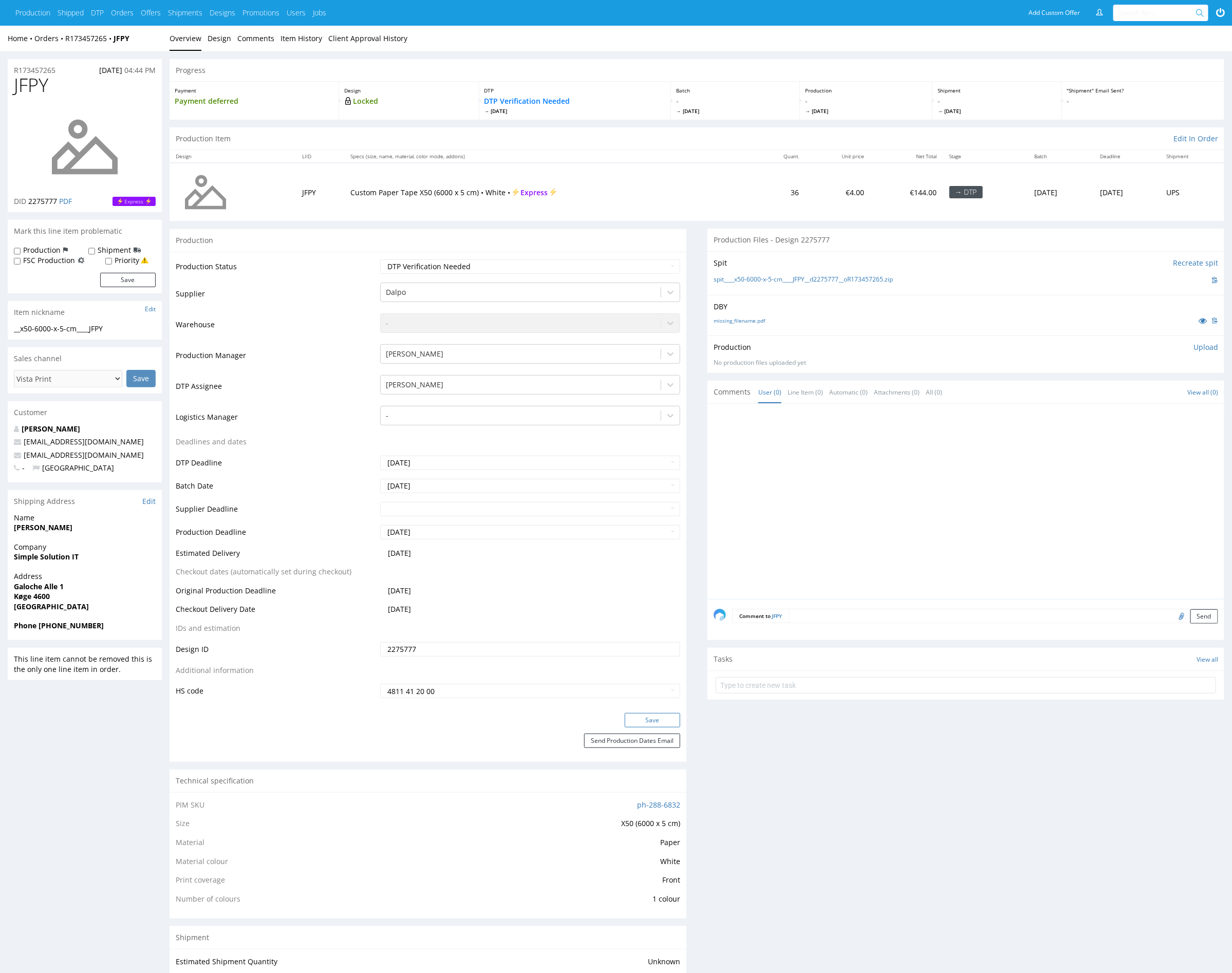
click at [653, 715] on button "Save" at bounding box center [653, 720] width 56 height 14
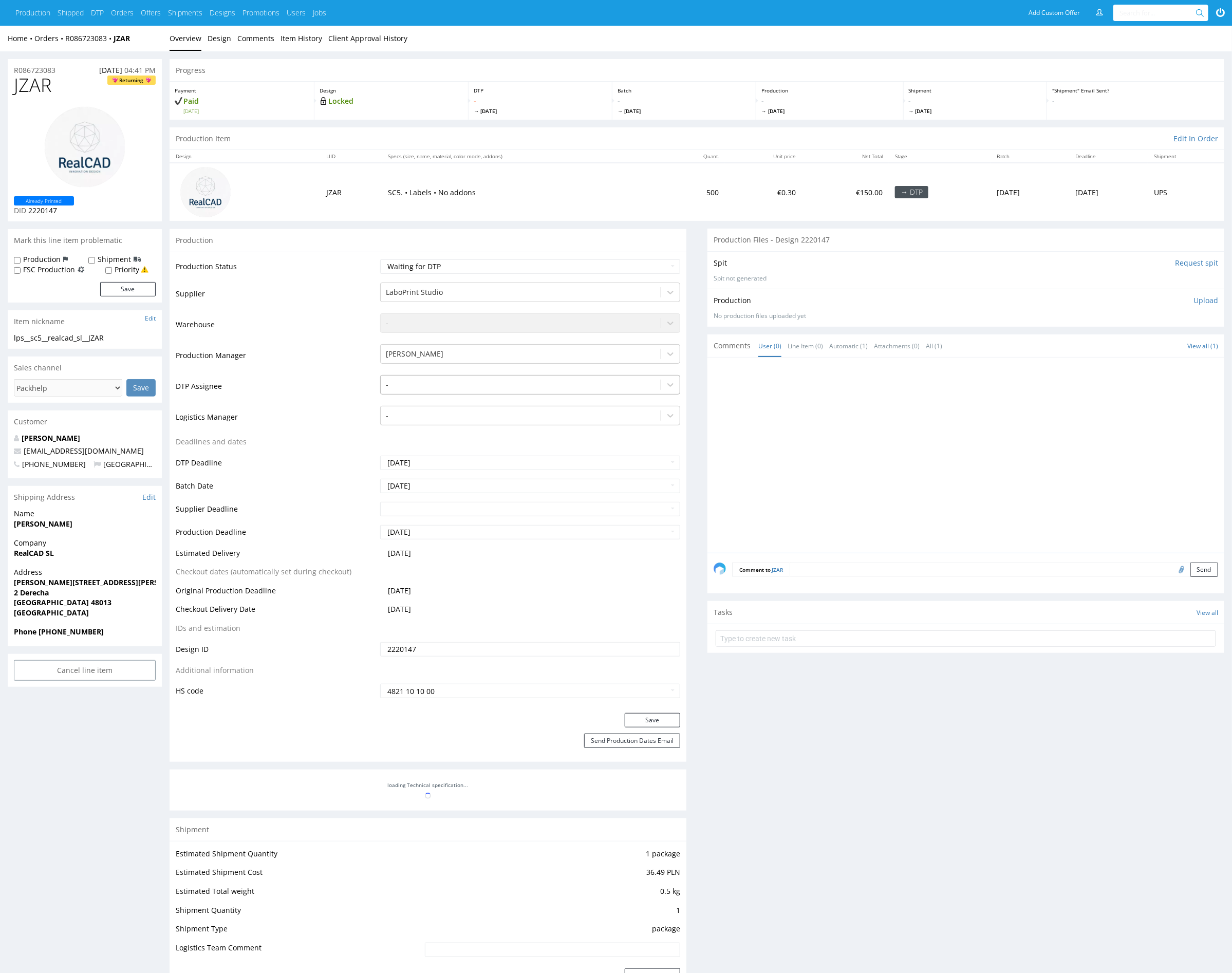
click at [471, 388] on div at bounding box center [521, 385] width 270 height 12
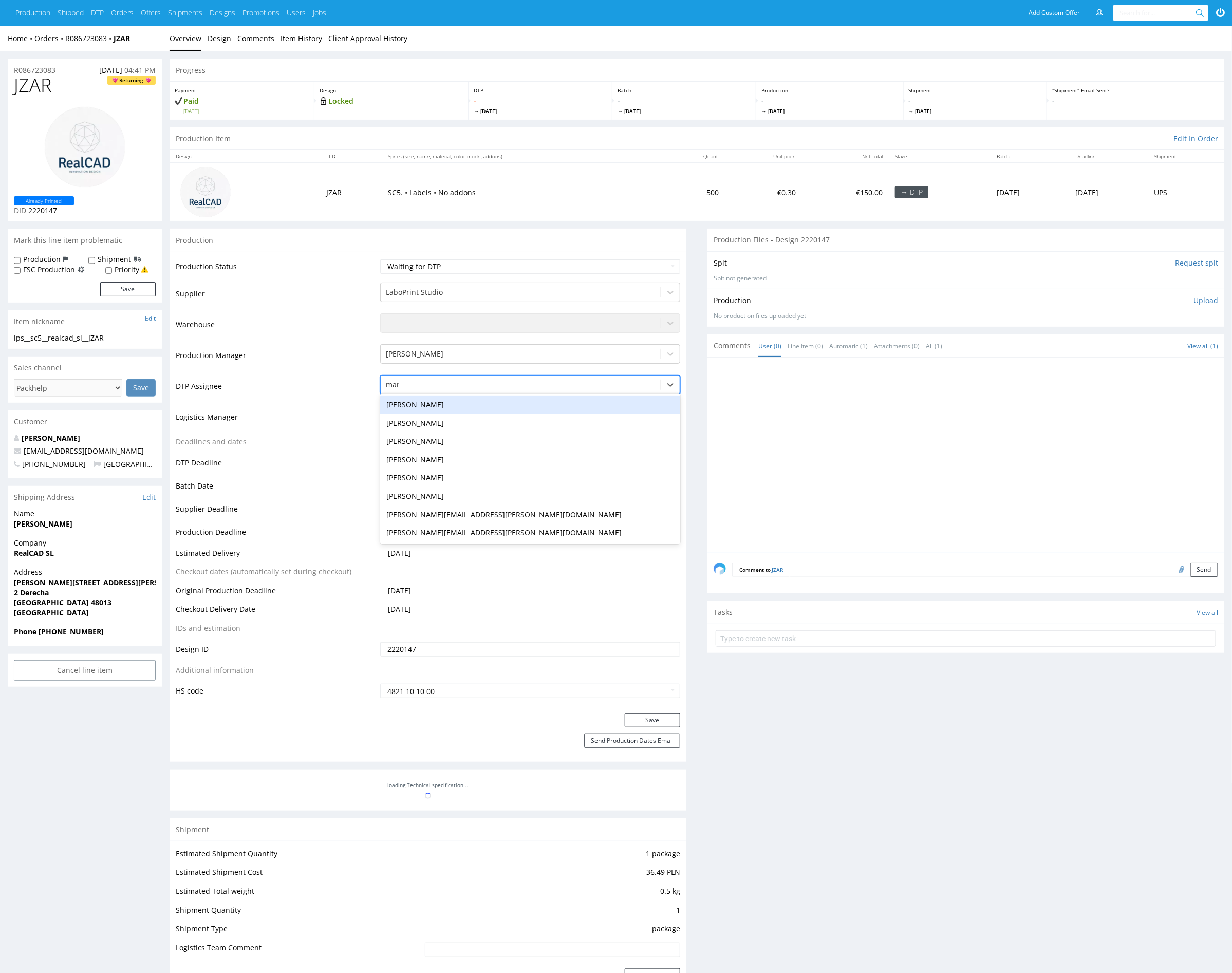
type input "mark"
click at [478, 399] on div "Karol Markowski" at bounding box center [530, 405] width 300 height 19
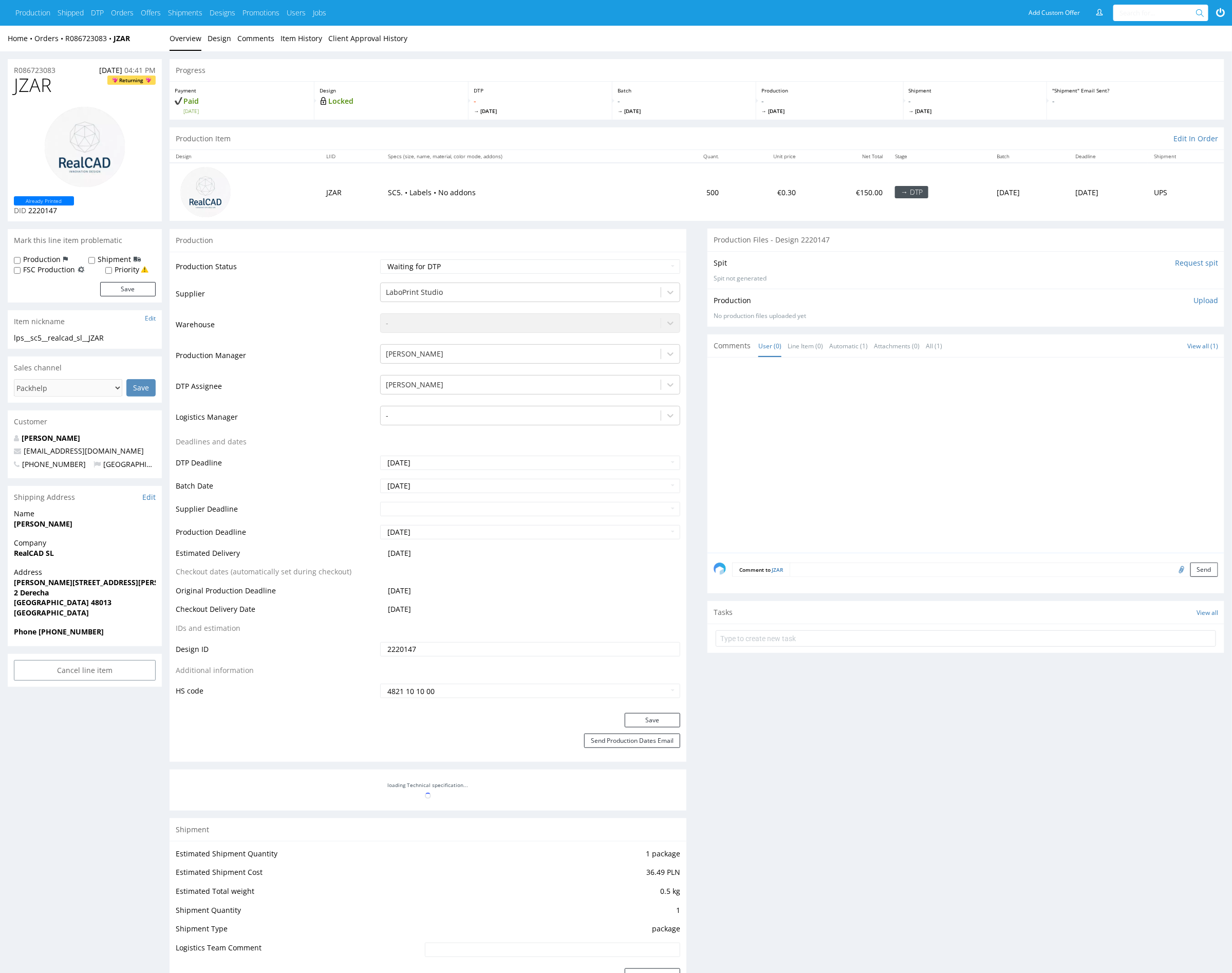
click at [660, 711] on div "Production Status Waiting for Artwork Waiting for Diecut Waiting for Mockup Wai…" at bounding box center [427, 482] width 517 height 462
click at [661, 716] on button "Save" at bounding box center [653, 720] width 56 height 14
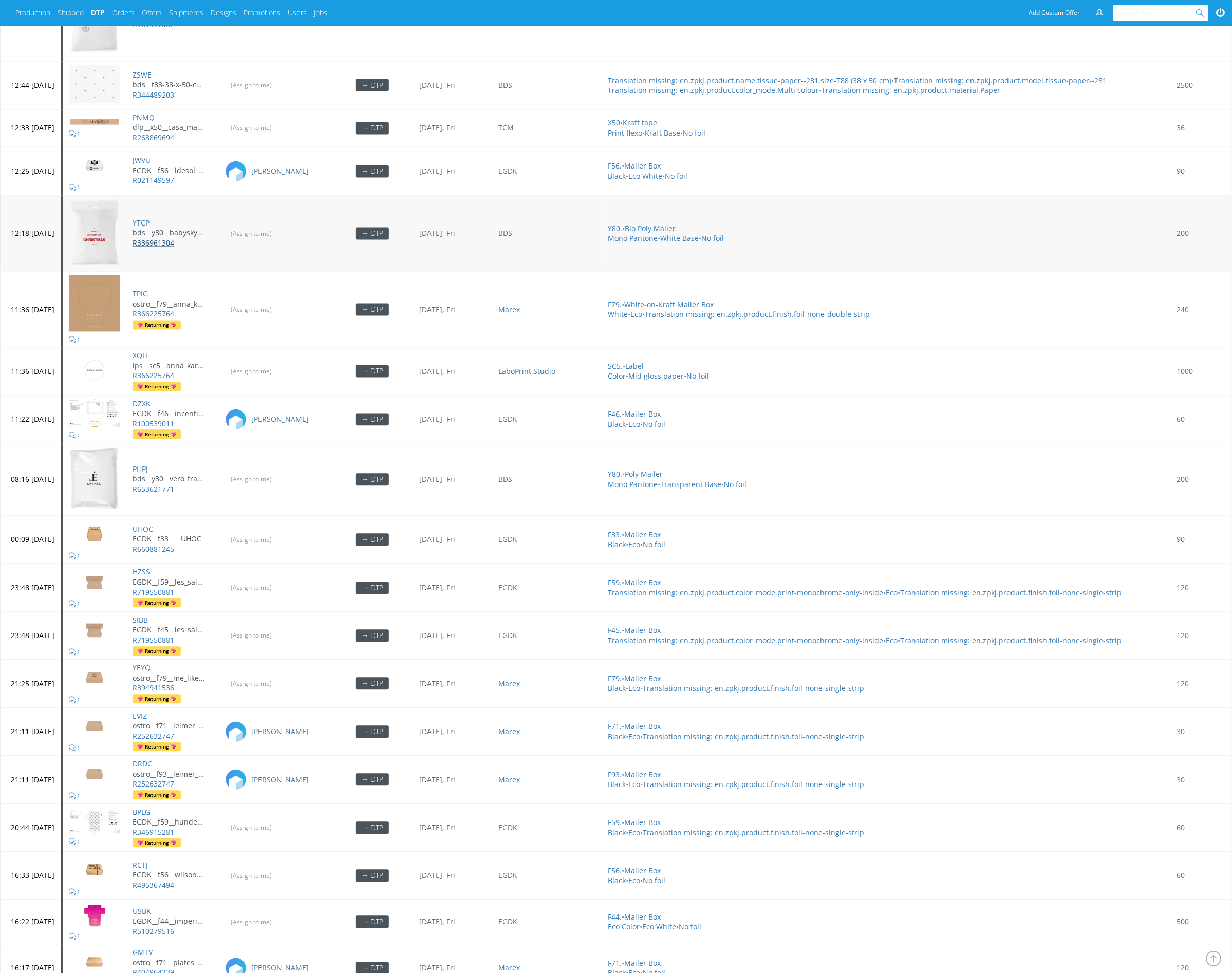
scroll to position [1344, 0]
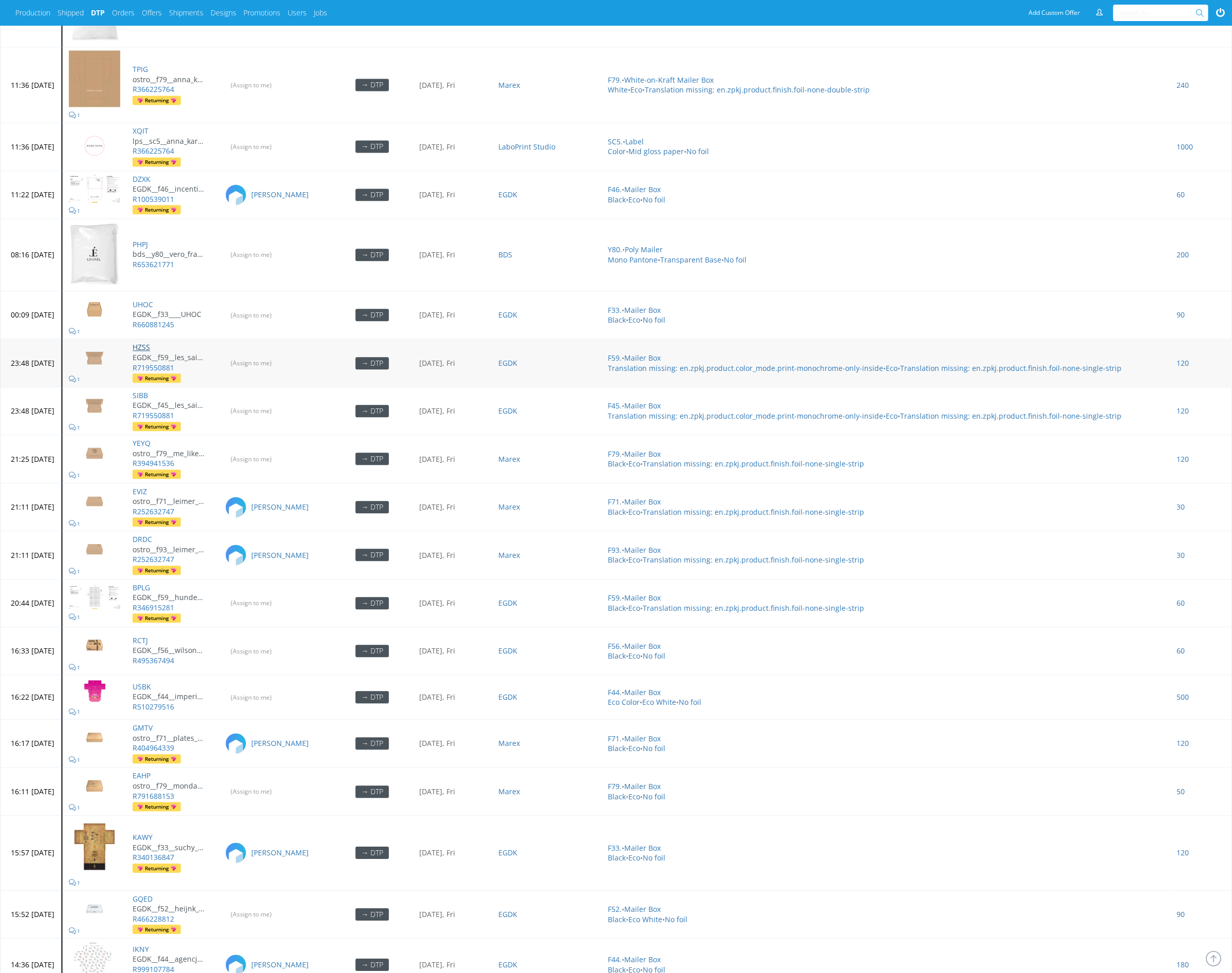
drag, startPoint x: 173, startPoint y: 332, endPoint x: 170, endPoint y: 368, distance: 36.1
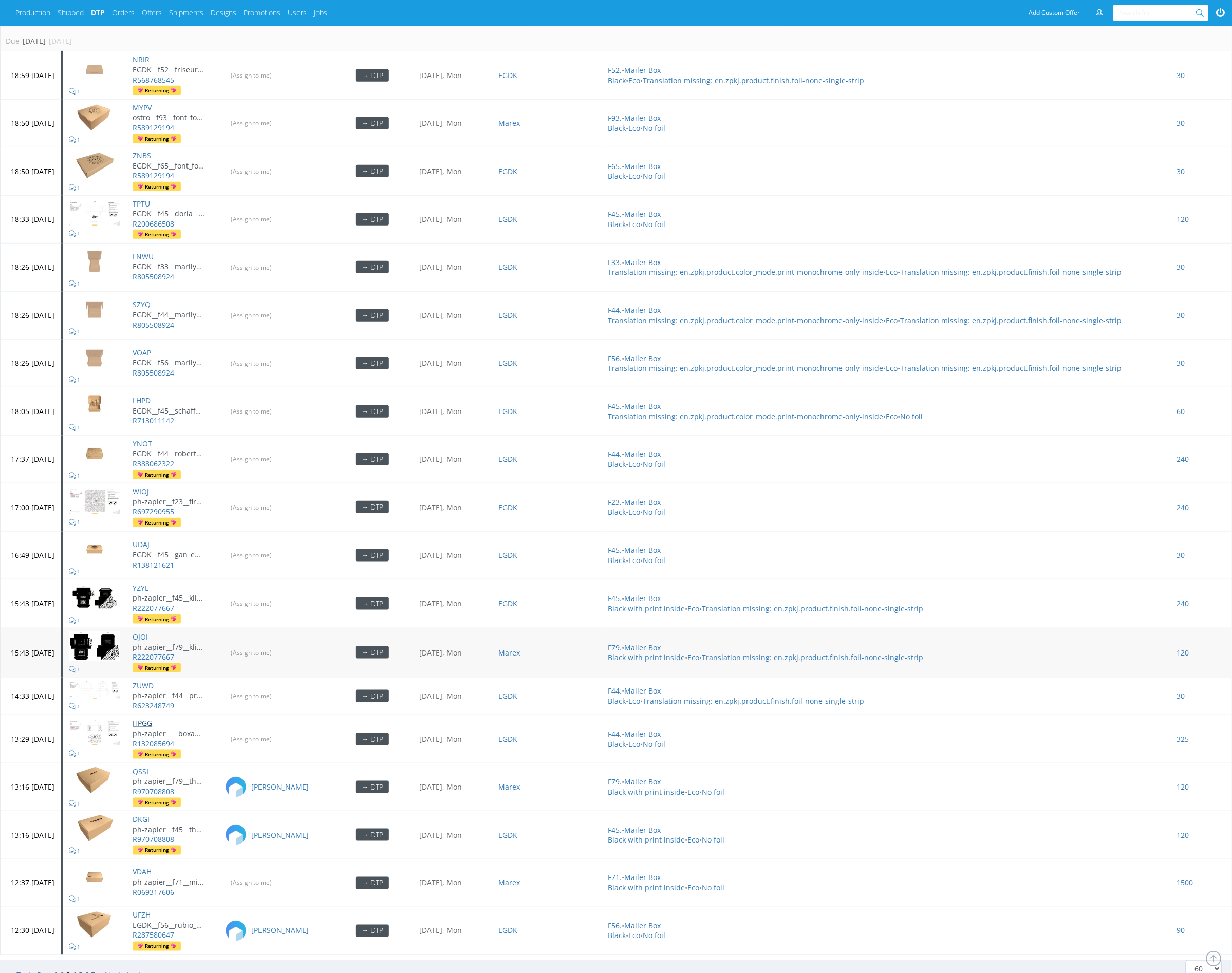
scroll to position [2871, 0]
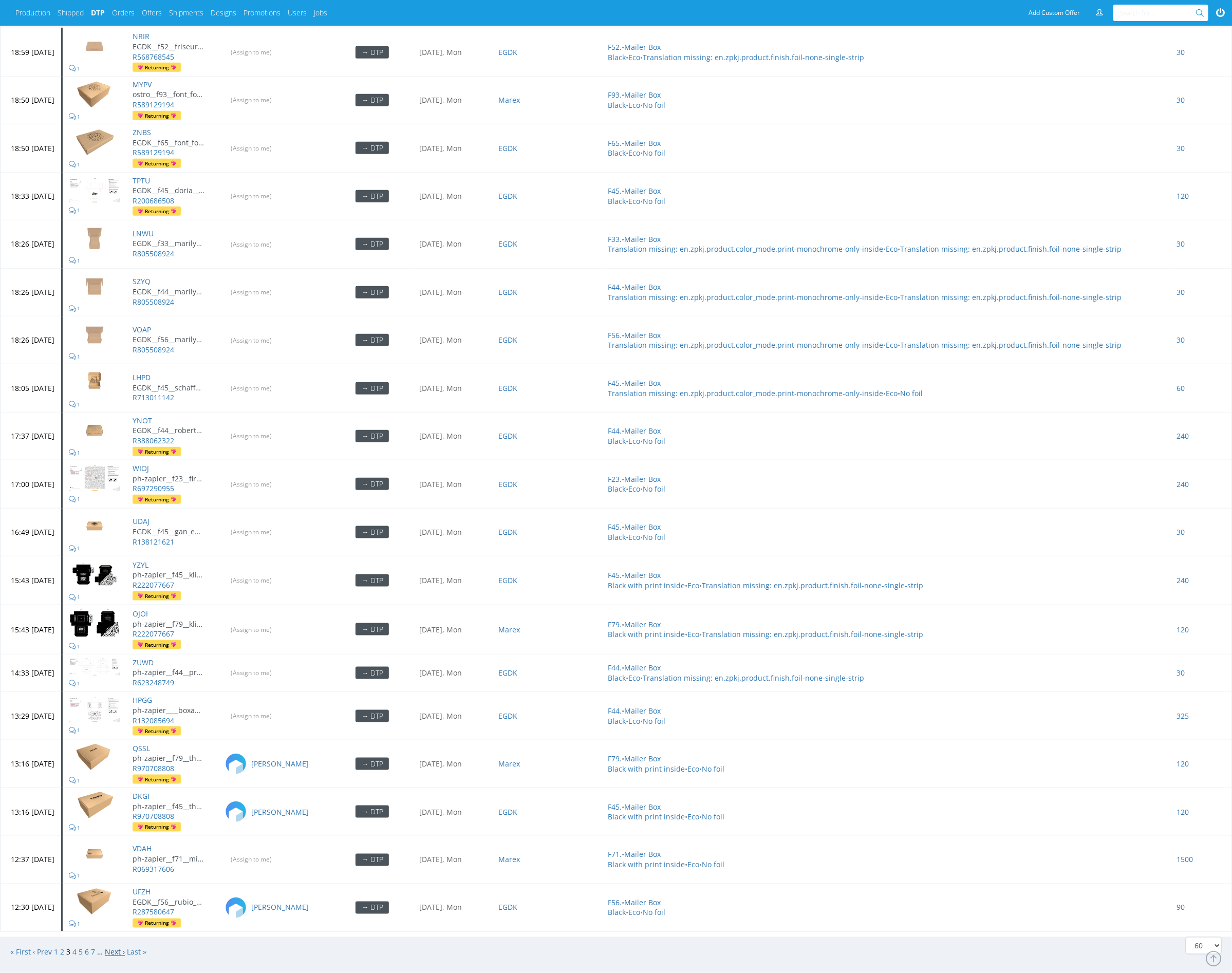
click at [116, 948] on link "Next ›" at bounding box center [115, 953] width 20 height 9
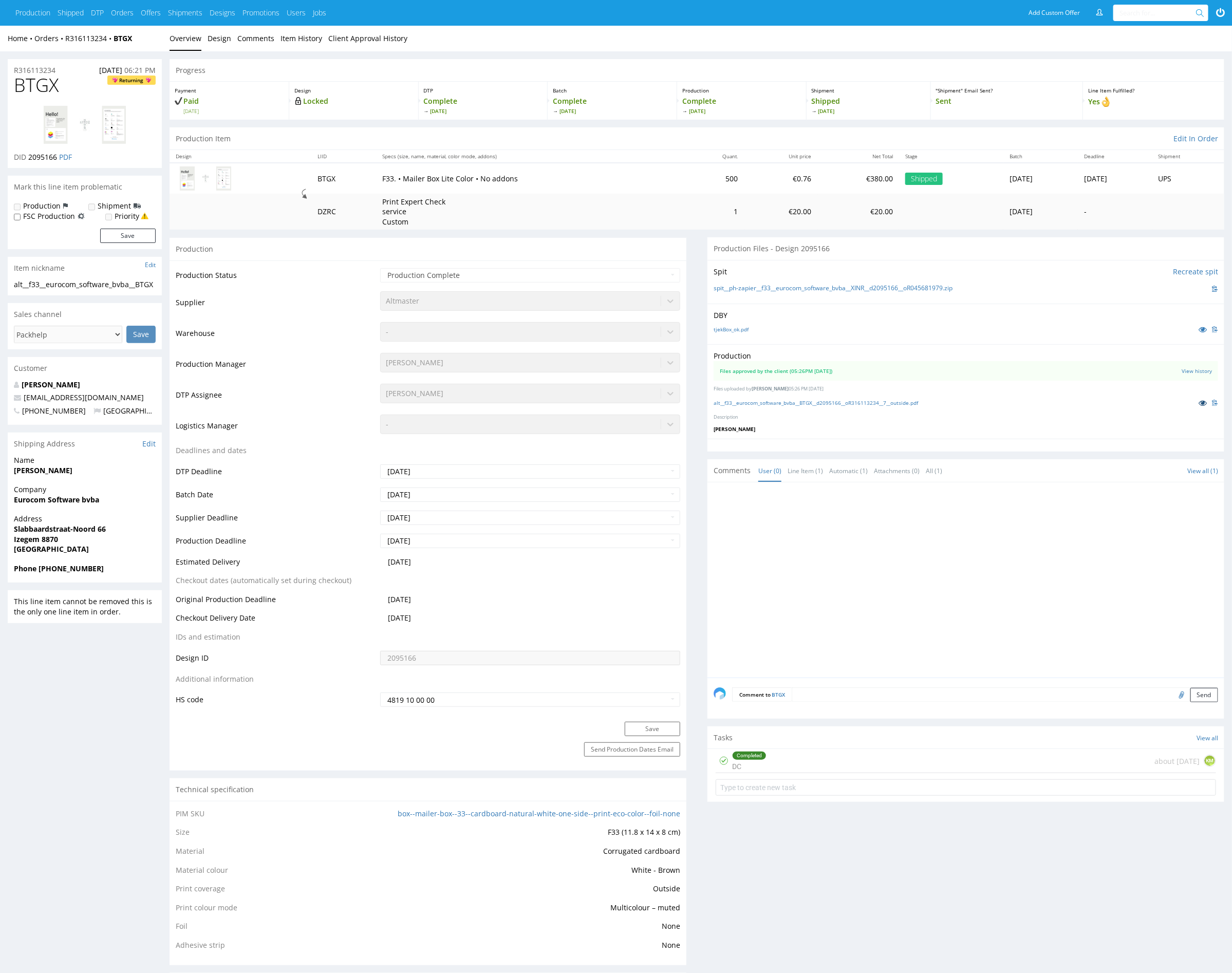
click at [1203, 404] on icon at bounding box center [1202, 403] width 8 height 7
click at [1203, 400] on icon at bounding box center [1202, 403] width 8 height 7
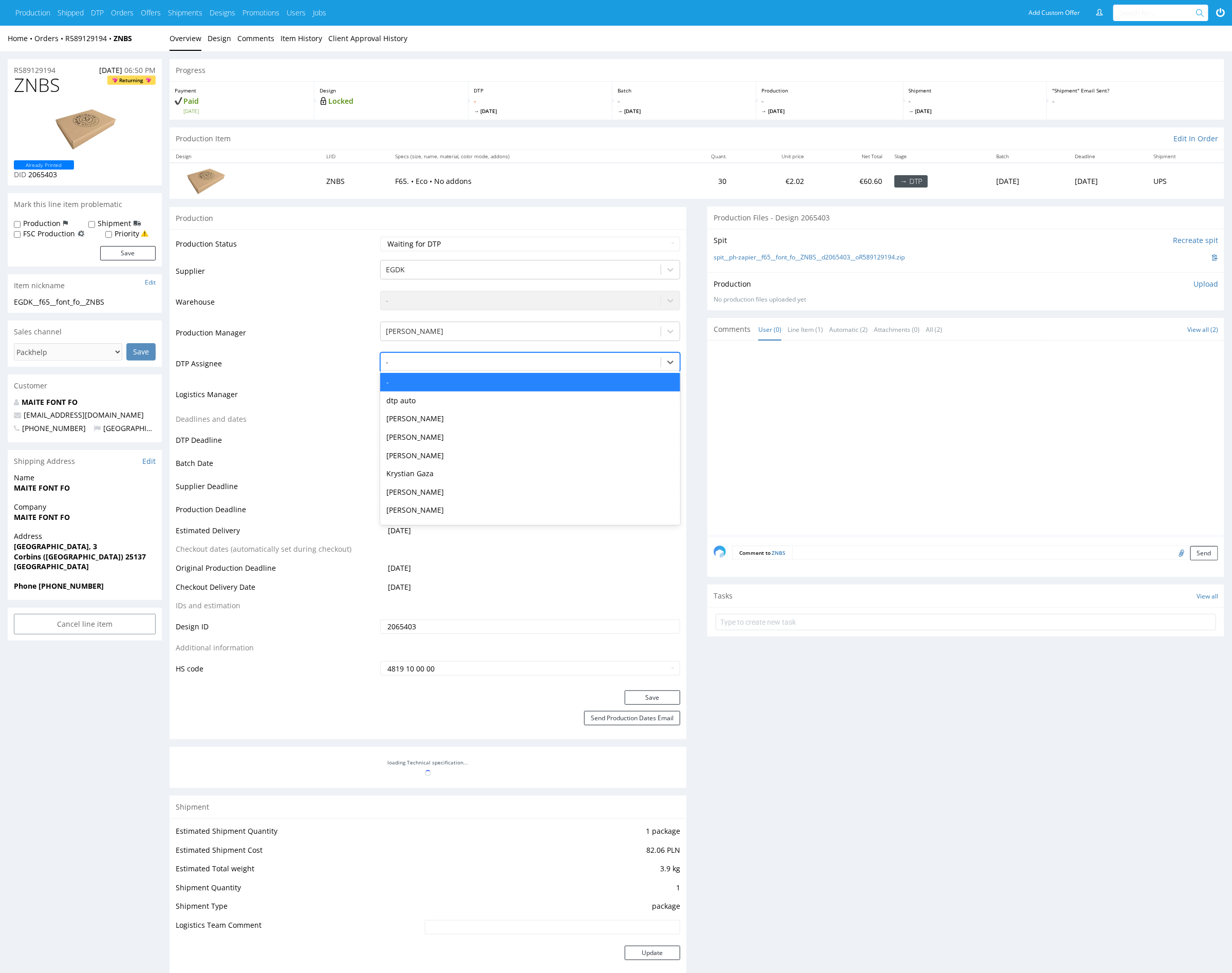
click at [456, 364] on div at bounding box center [521, 361] width 270 height 12
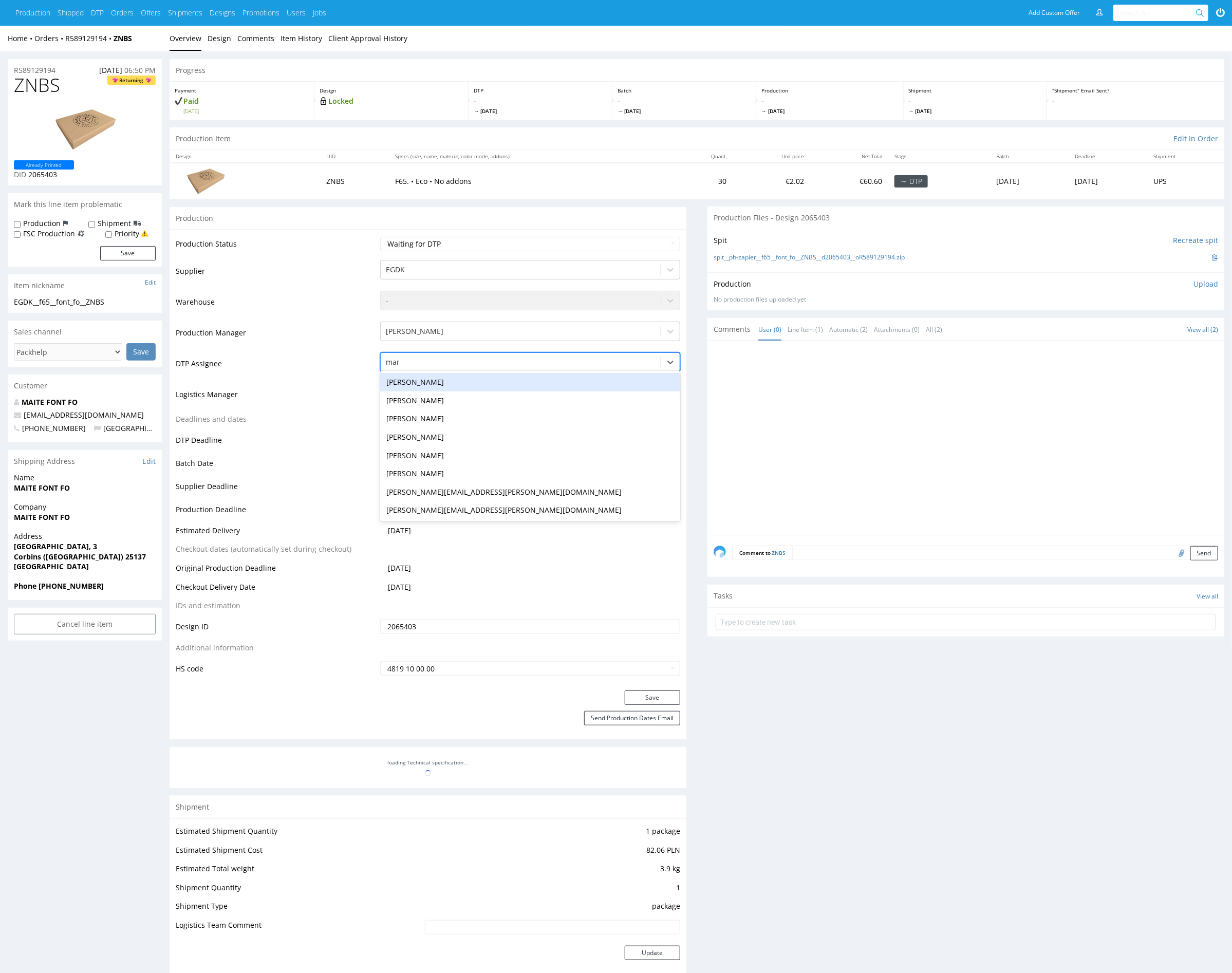
type input "mark"
click at [440, 385] on div "[PERSON_NAME]" at bounding box center [530, 383] width 300 height 19
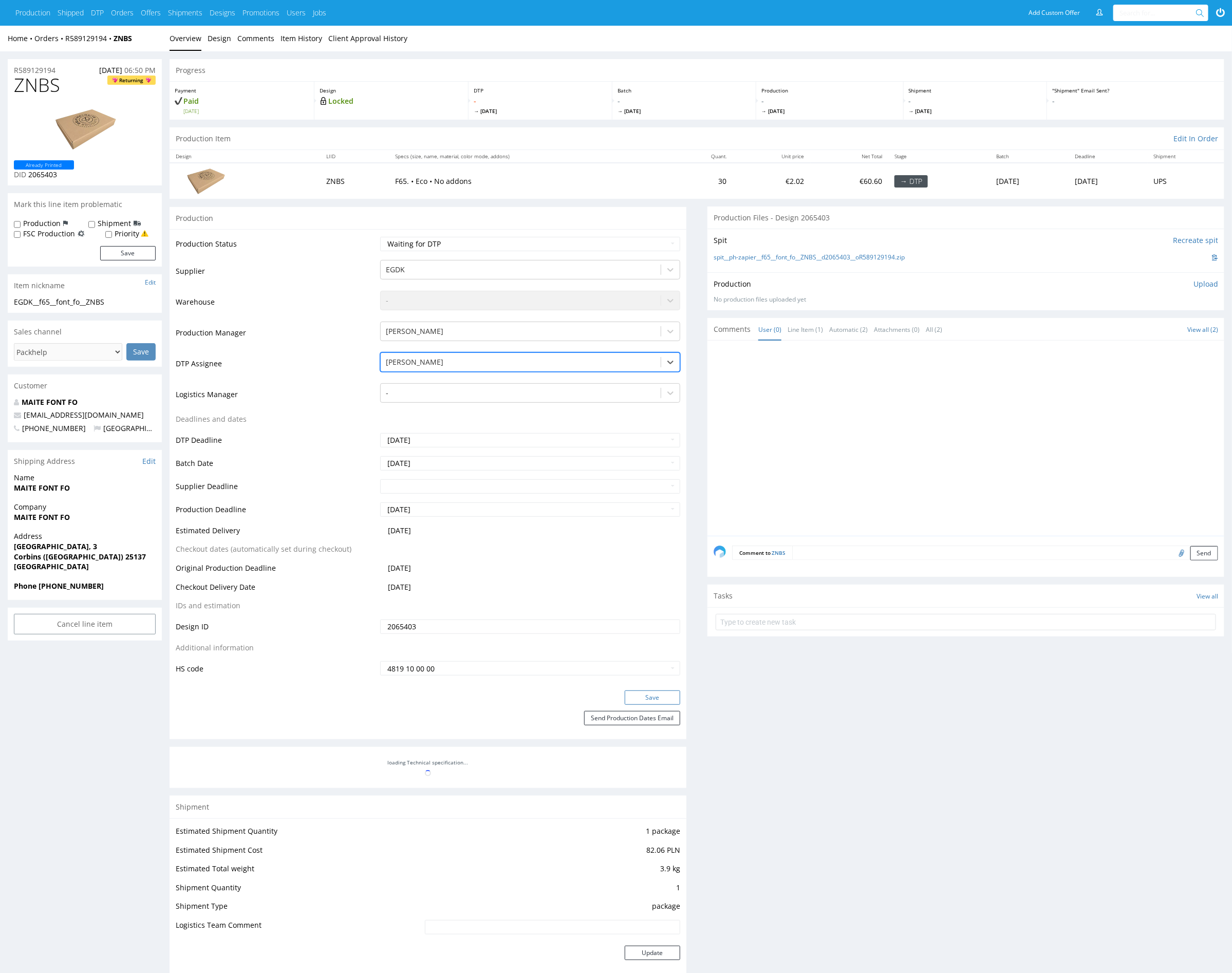
click at [657, 694] on button "Save" at bounding box center [653, 697] width 56 height 14
click at [427, 358] on div at bounding box center [521, 361] width 270 height 12
type input "mark"
click at [431, 373] on div "Karol Markowski" at bounding box center [530, 383] width 300 height 19
click at [670, 694] on button "Save" at bounding box center [653, 697] width 56 height 14
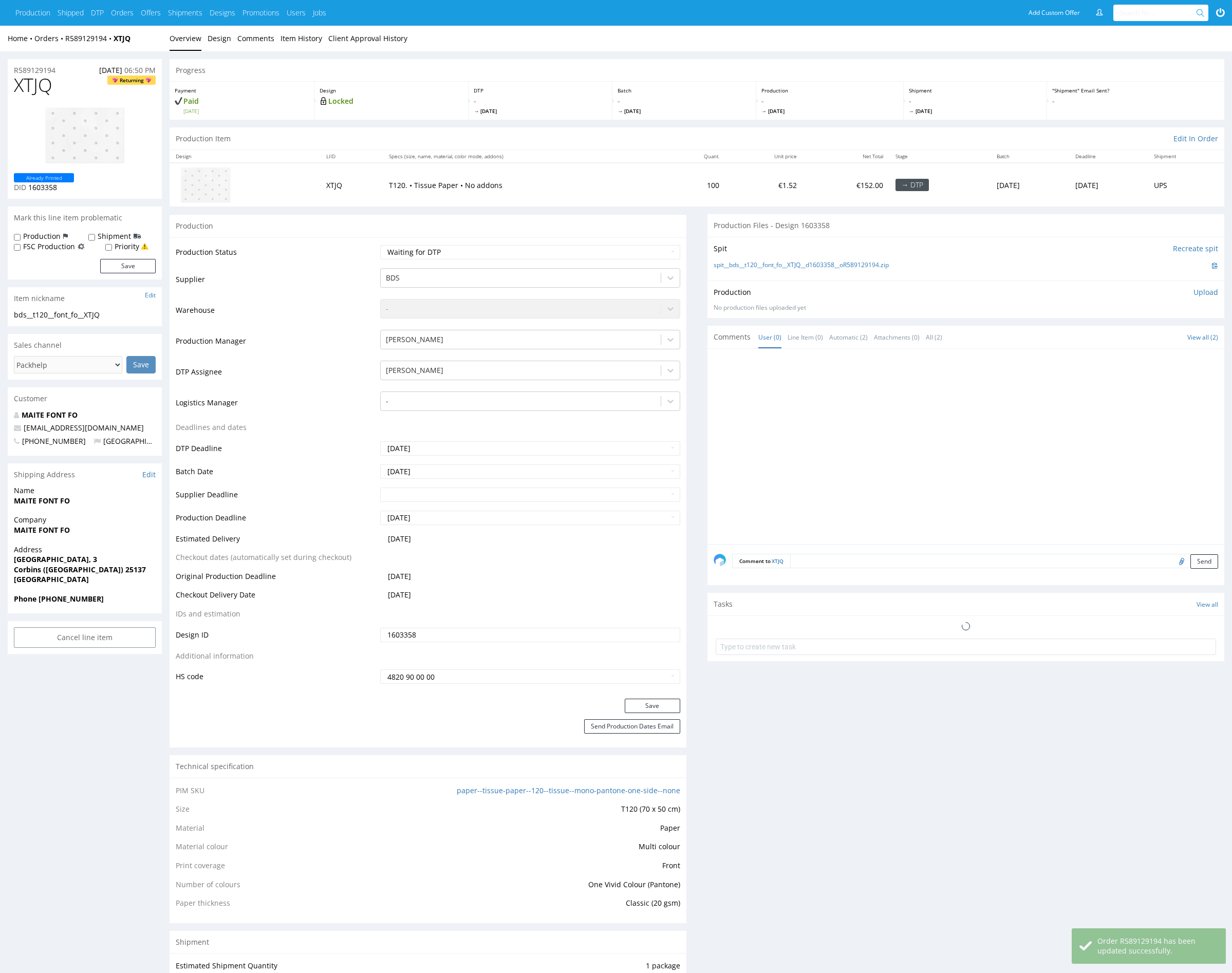
scroll to position [83, 0]
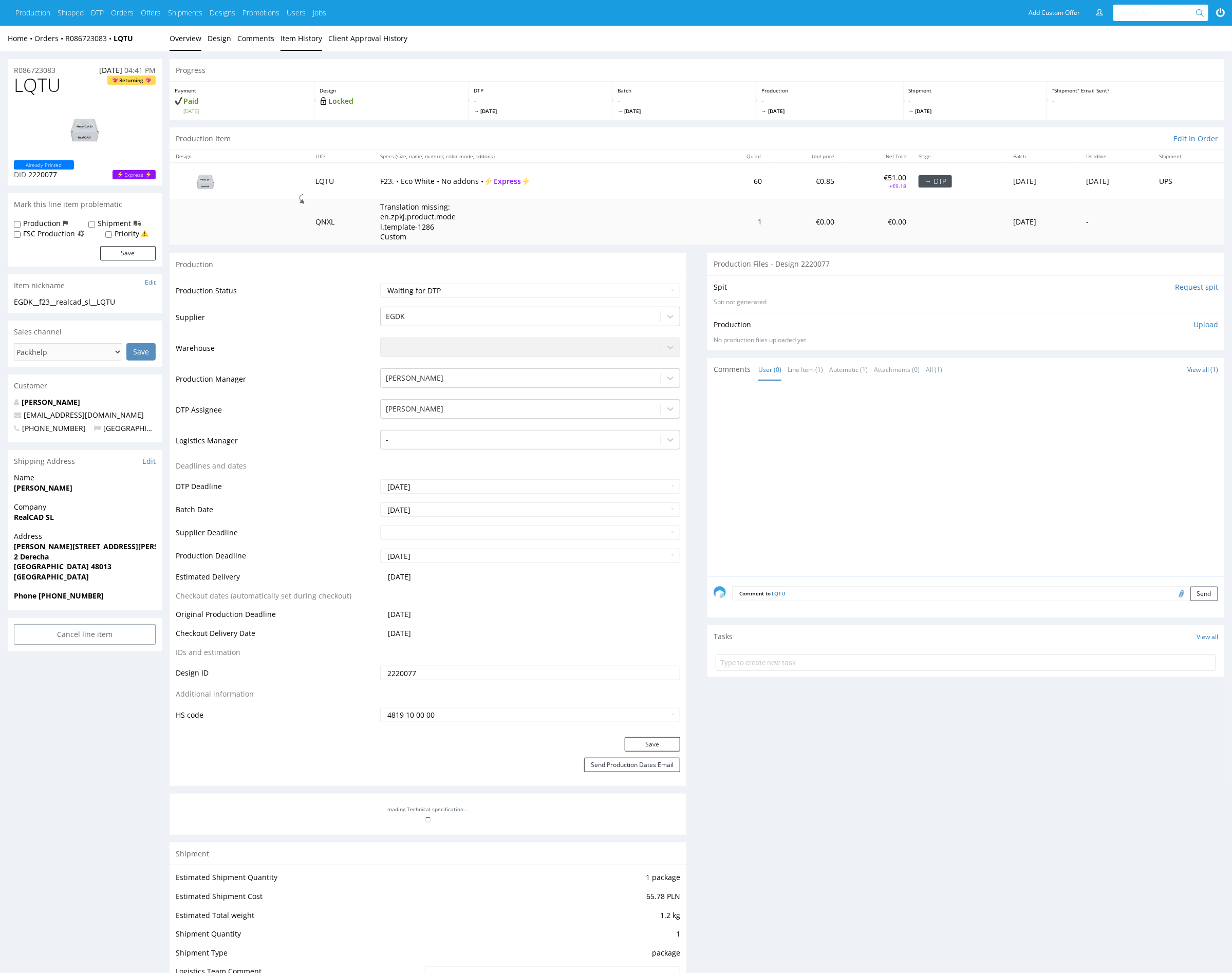
click at [304, 41] on link "Item History" at bounding box center [301, 38] width 42 height 25
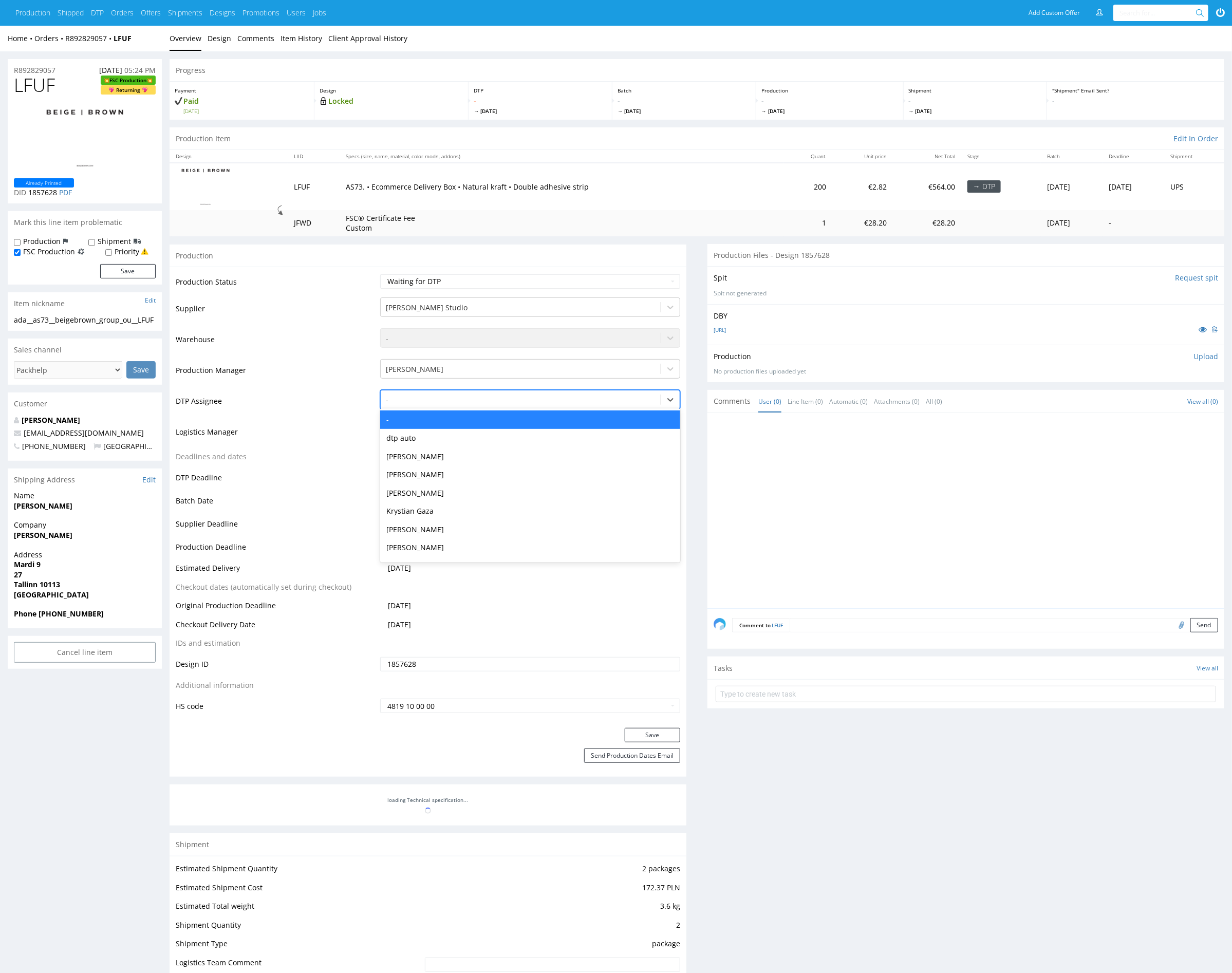
click at [444, 399] on div at bounding box center [521, 399] width 270 height 12
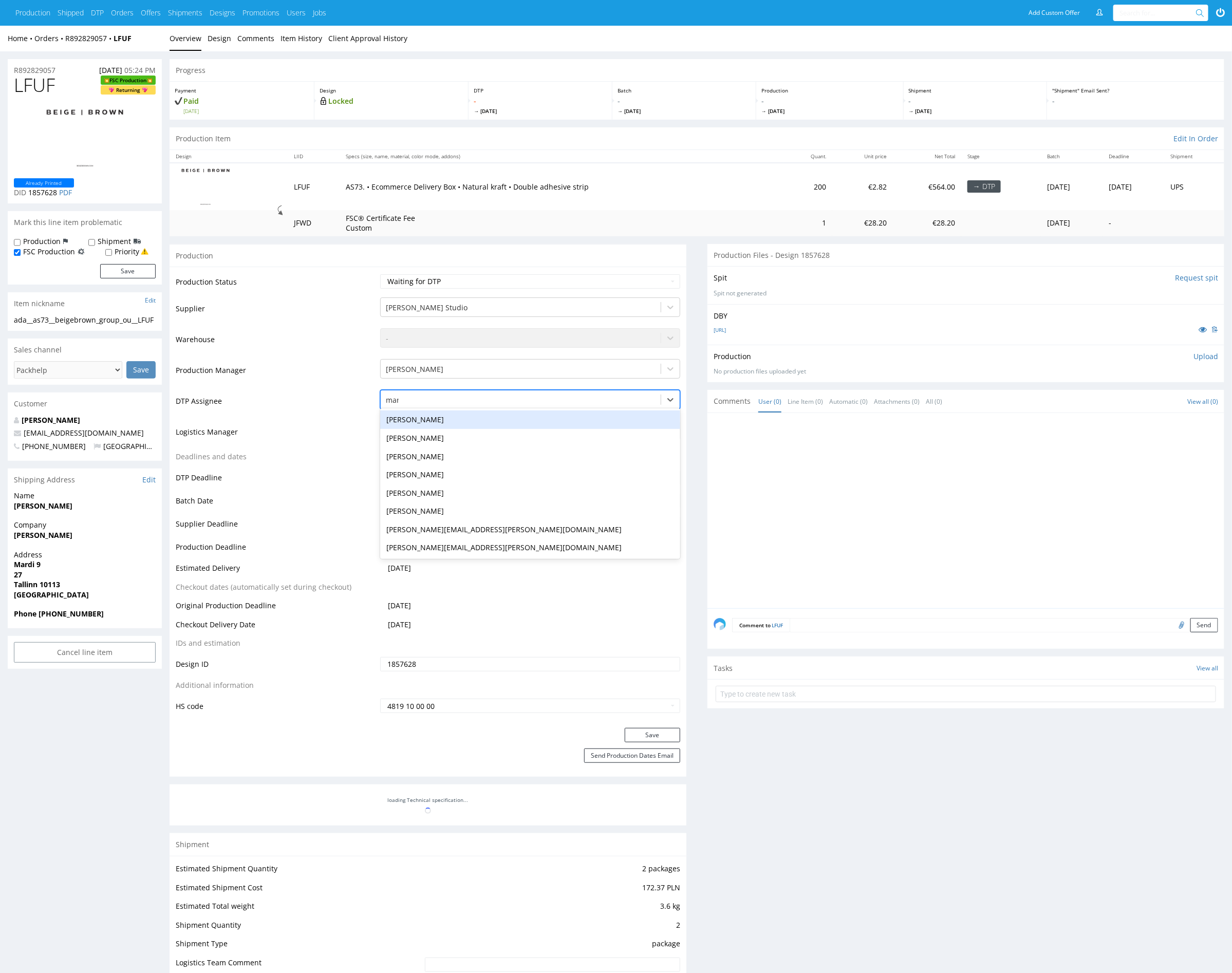
type input "mark"
click at [451, 423] on div "[PERSON_NAME]" at bounding box center [530, 420] width 300 height 19
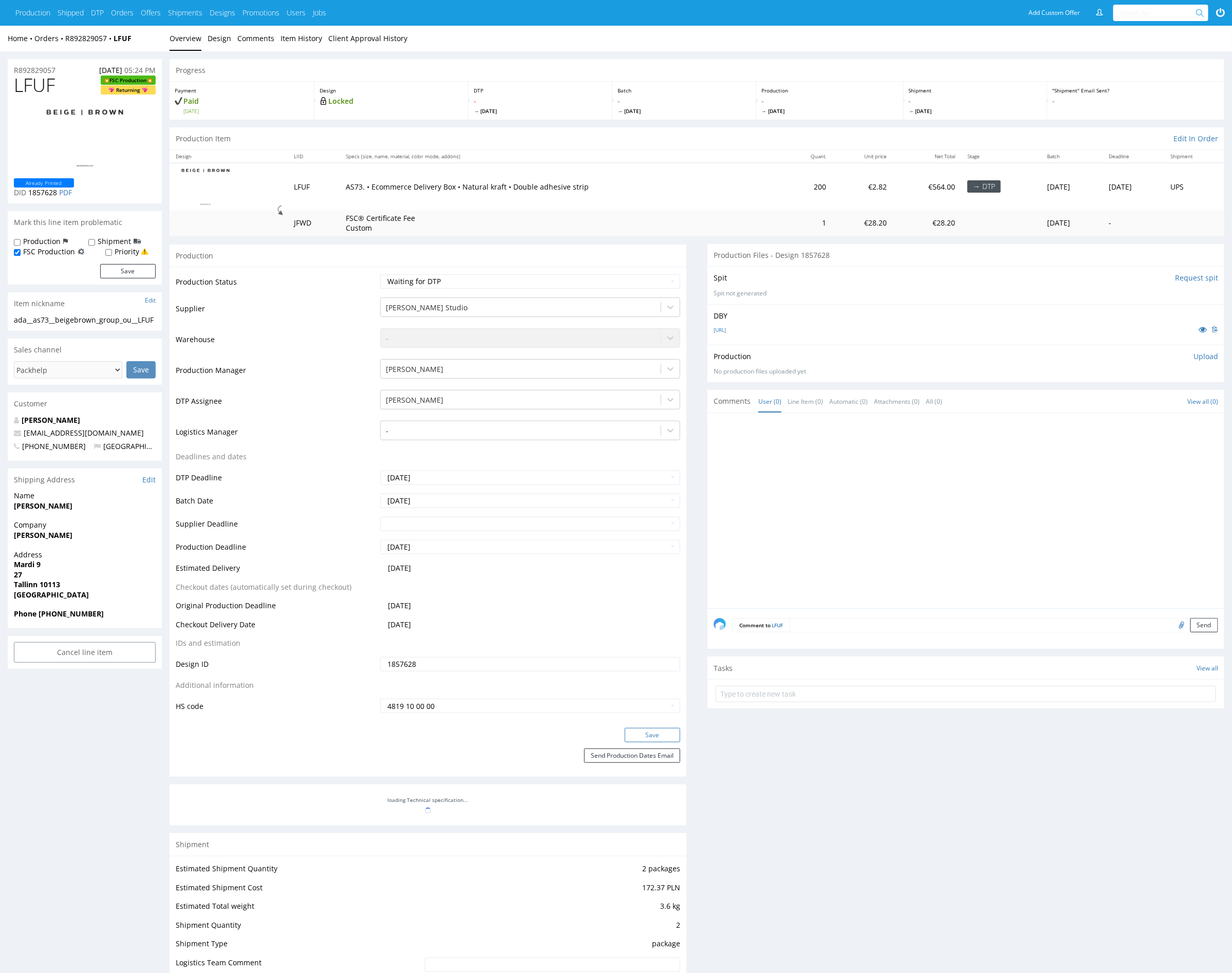
click at [658, 733] on button "Save" at bounding box center [653, 735] width 56 height 14
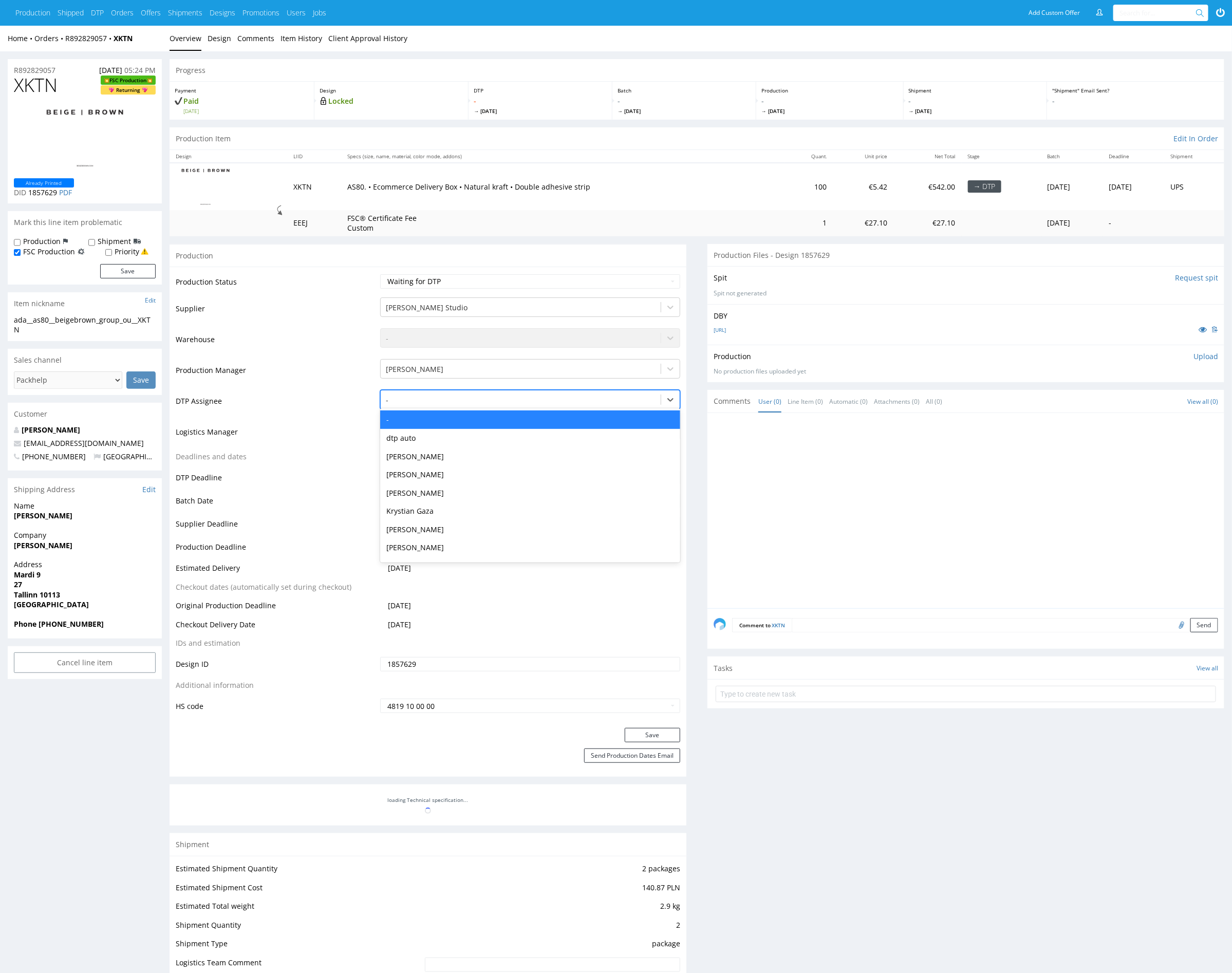
click at [483, 395] on div at bounding box center [521, 399] width 270 height 12
type input "mark"
click at [483, 417] on div "[PERSON_NAME]" at bounding box center [530, 420] width 300 height 19
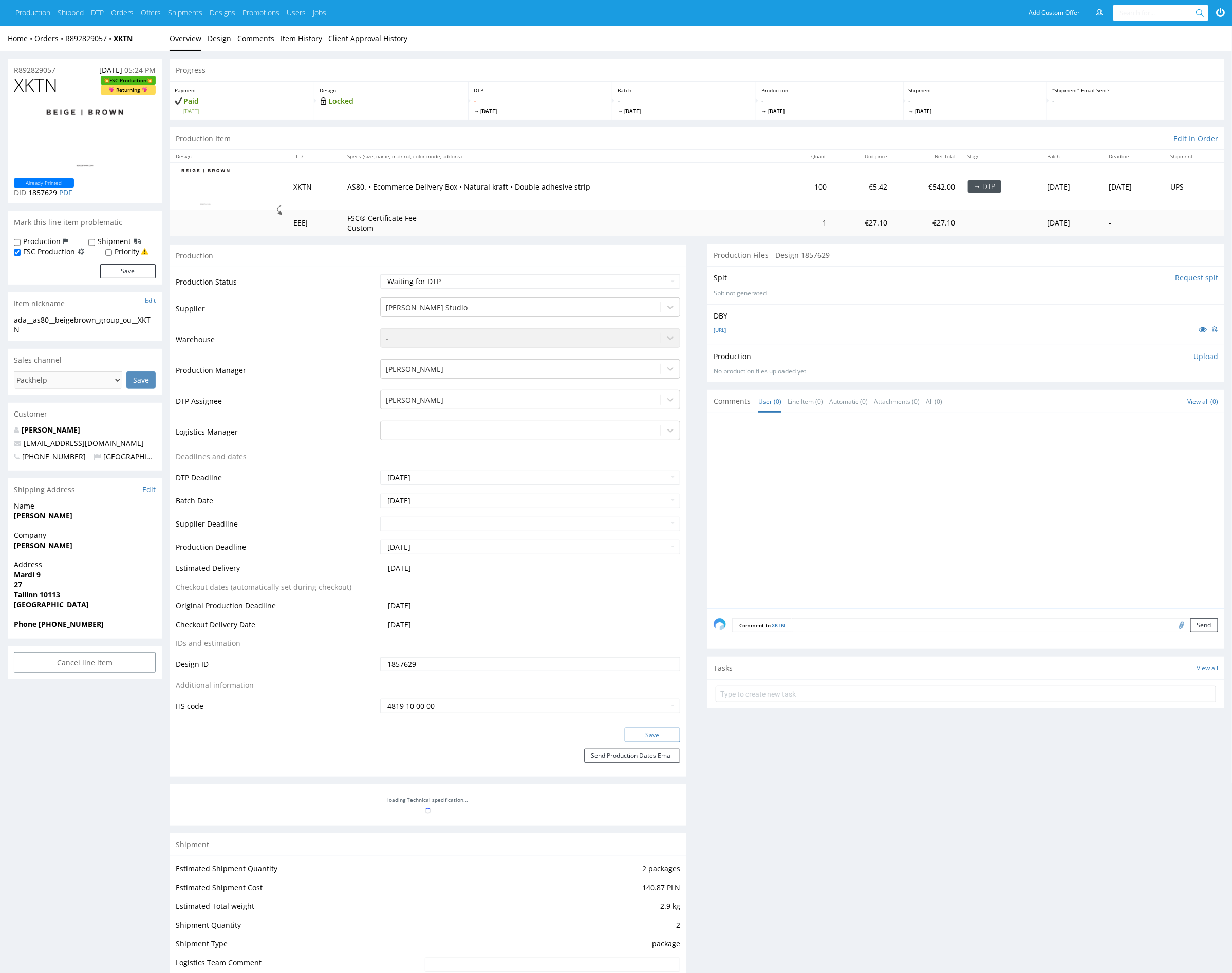
click at [649, 728] on button "Save" at bounding box center [653, 735] width 56 height 14
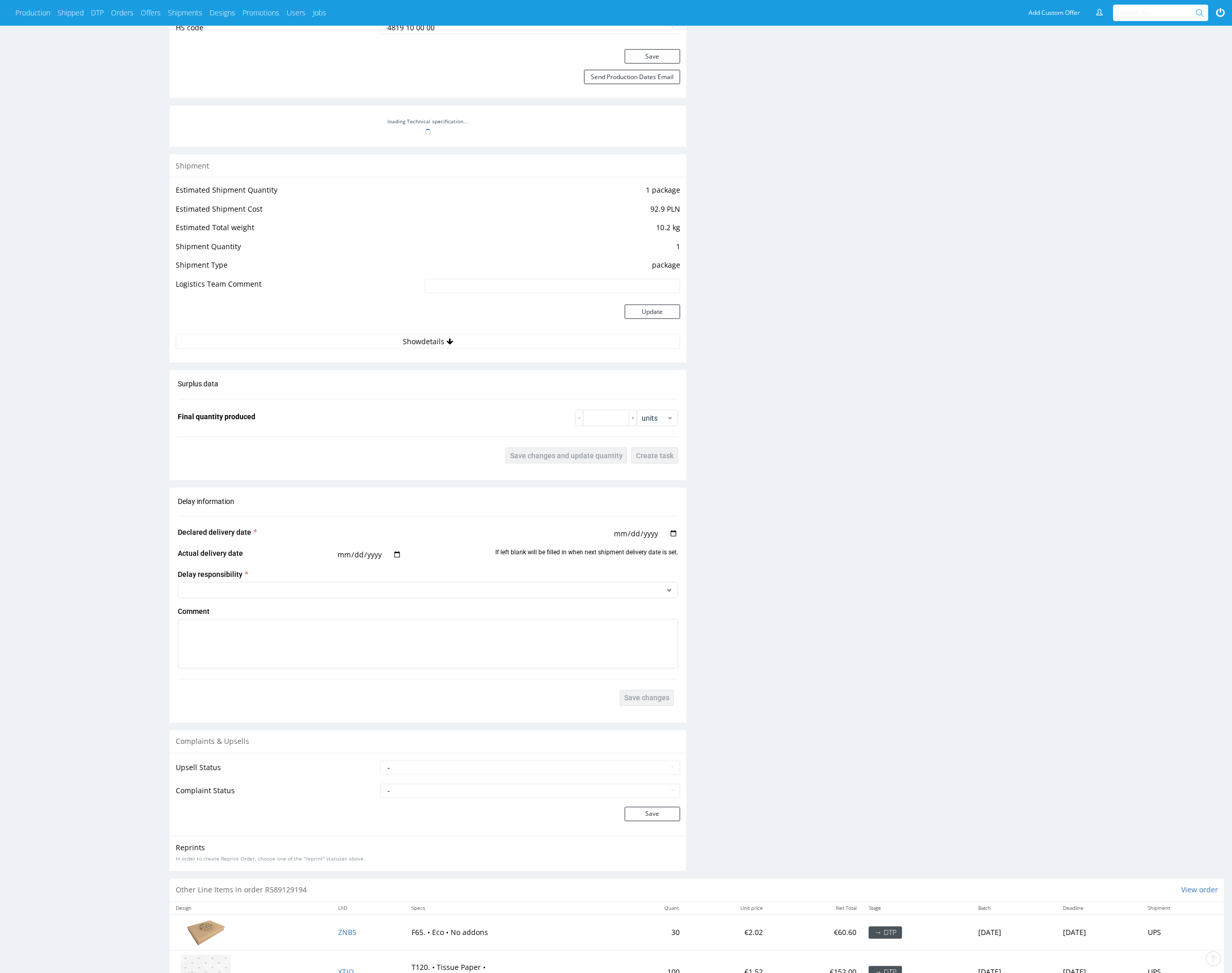
scroll to position [698, 0]
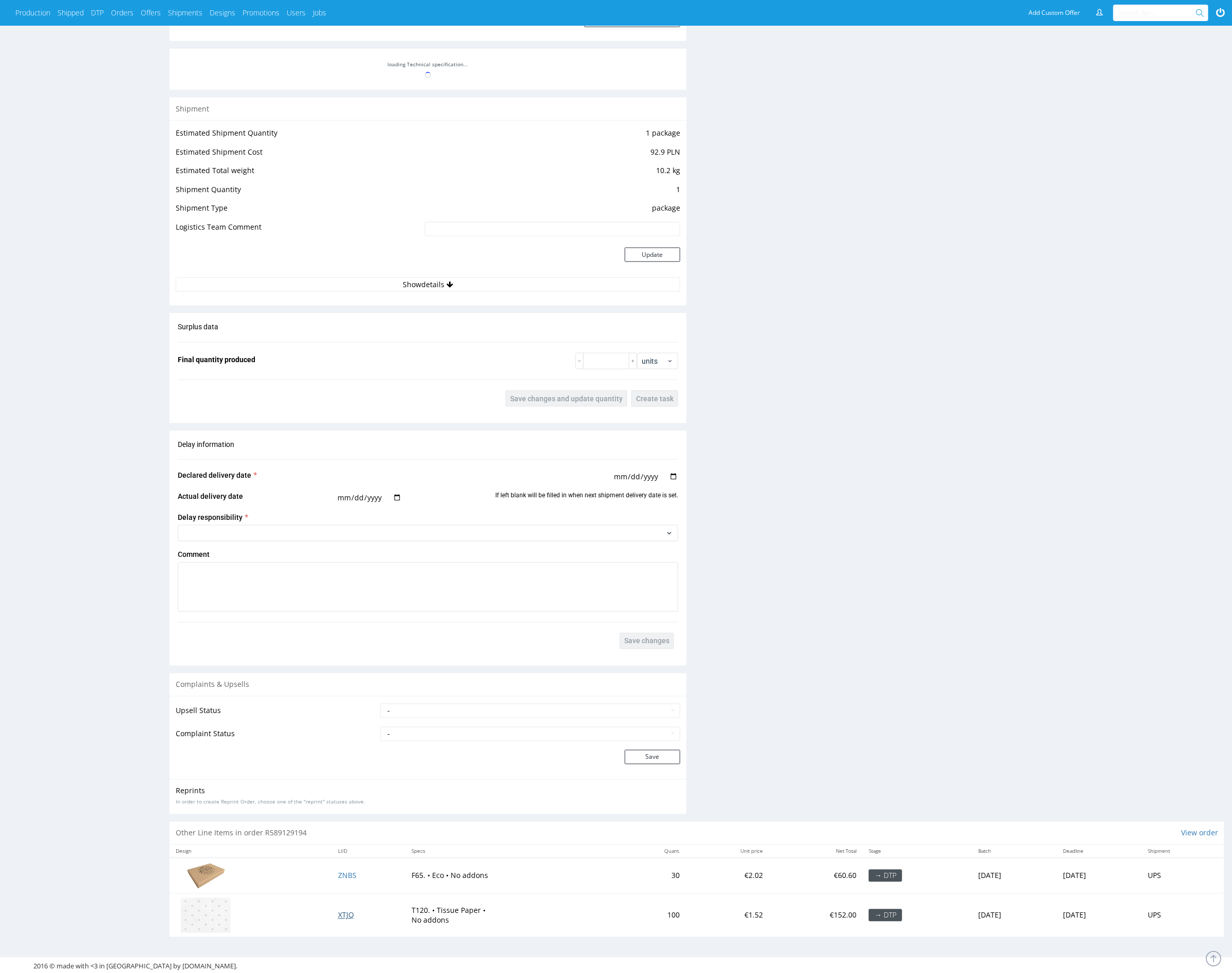
drag, startPoint x: 336, startPoint y: 918, endPoint x: 360, endPoint y: 769, distance: 150.9
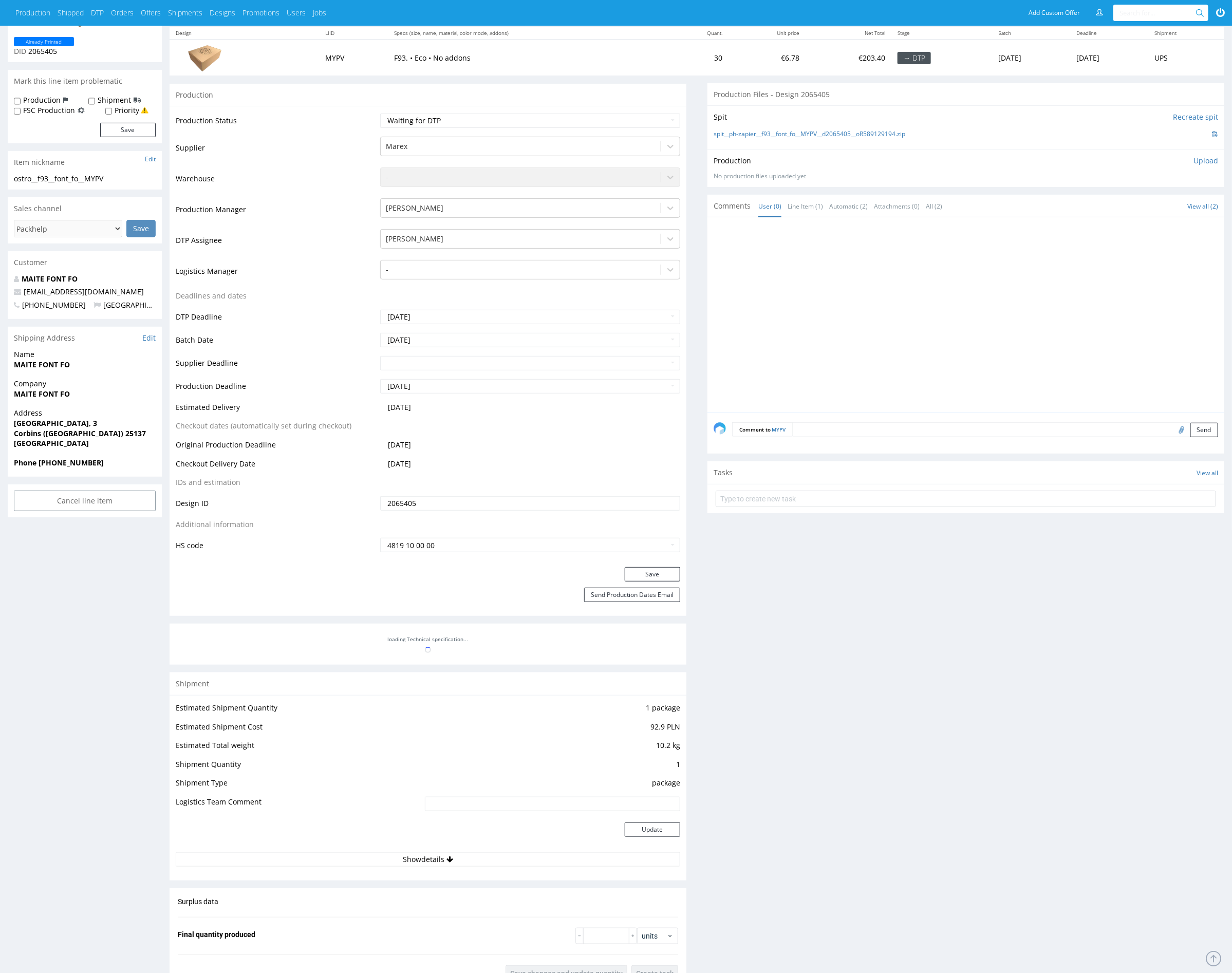
scroll to position [0, 0]
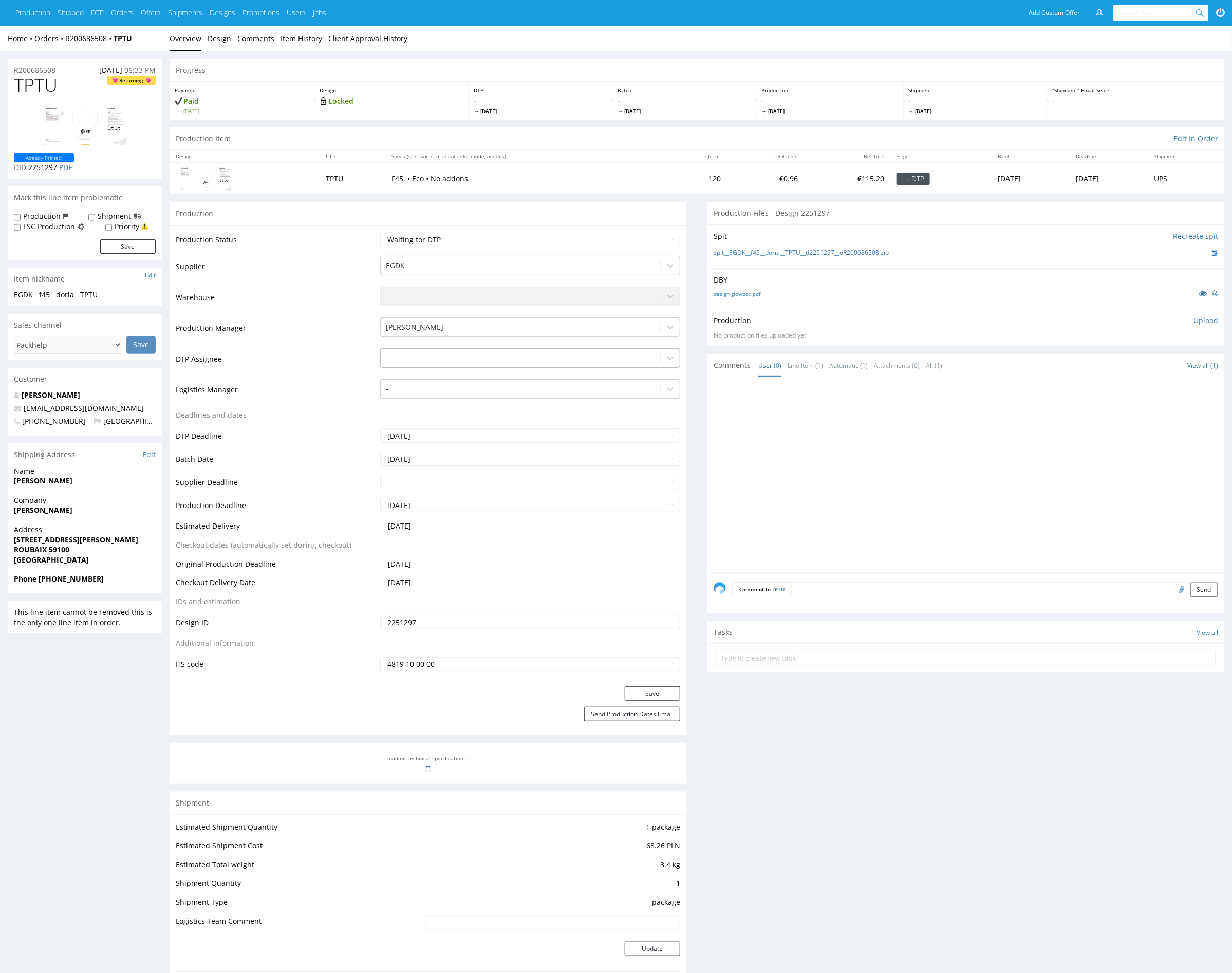
click at [464, 357] on div at bounding box center [521, 358] width 270 height 12
type input "mark"
click at [479, 374] on div "Karol Markowski" at bounding box center [530, 378] width 300 height 19
click at [668, 691] on button "Save" at bounding box center [653, 693] width 56 height 14
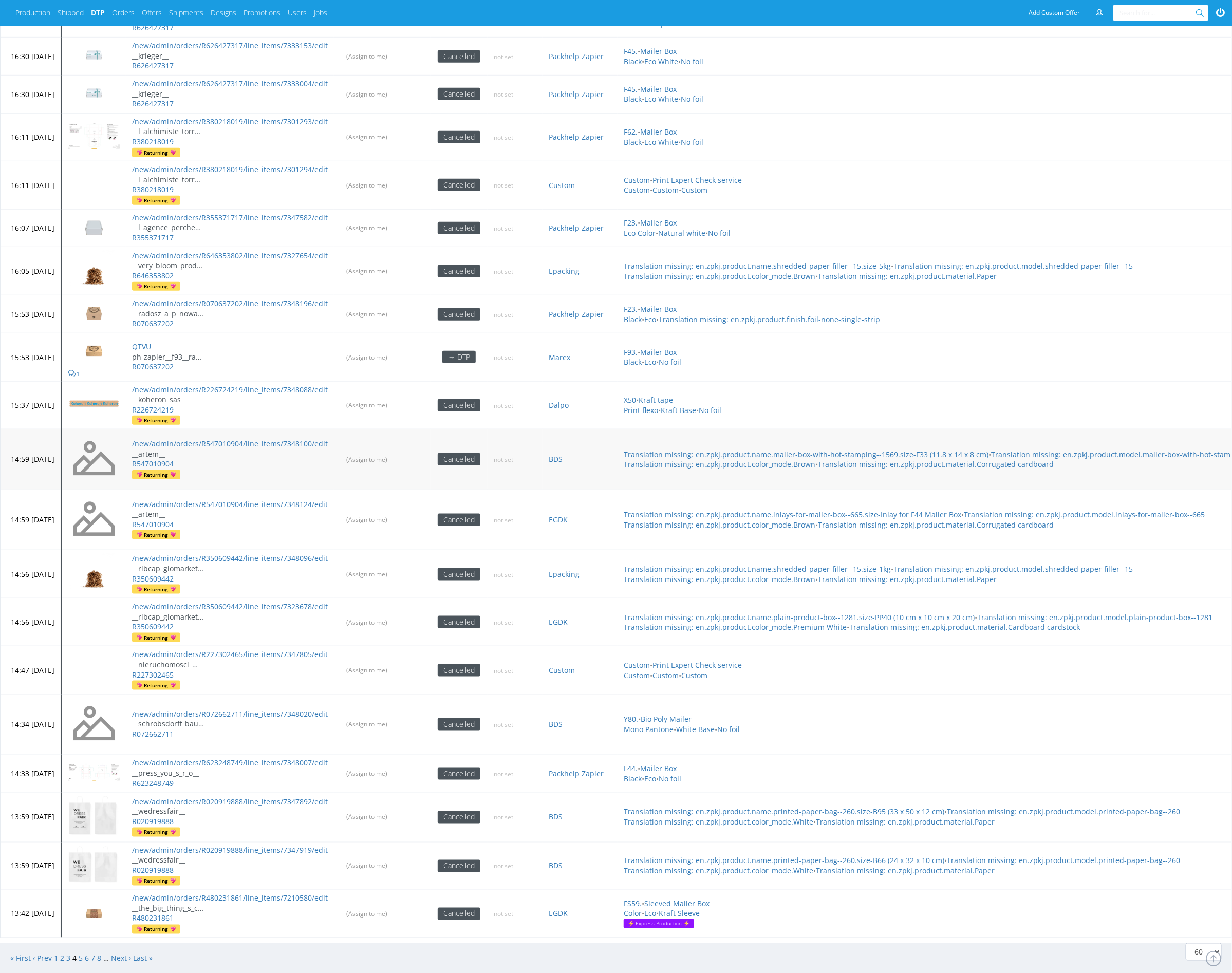
scroll to position [2889, 0]
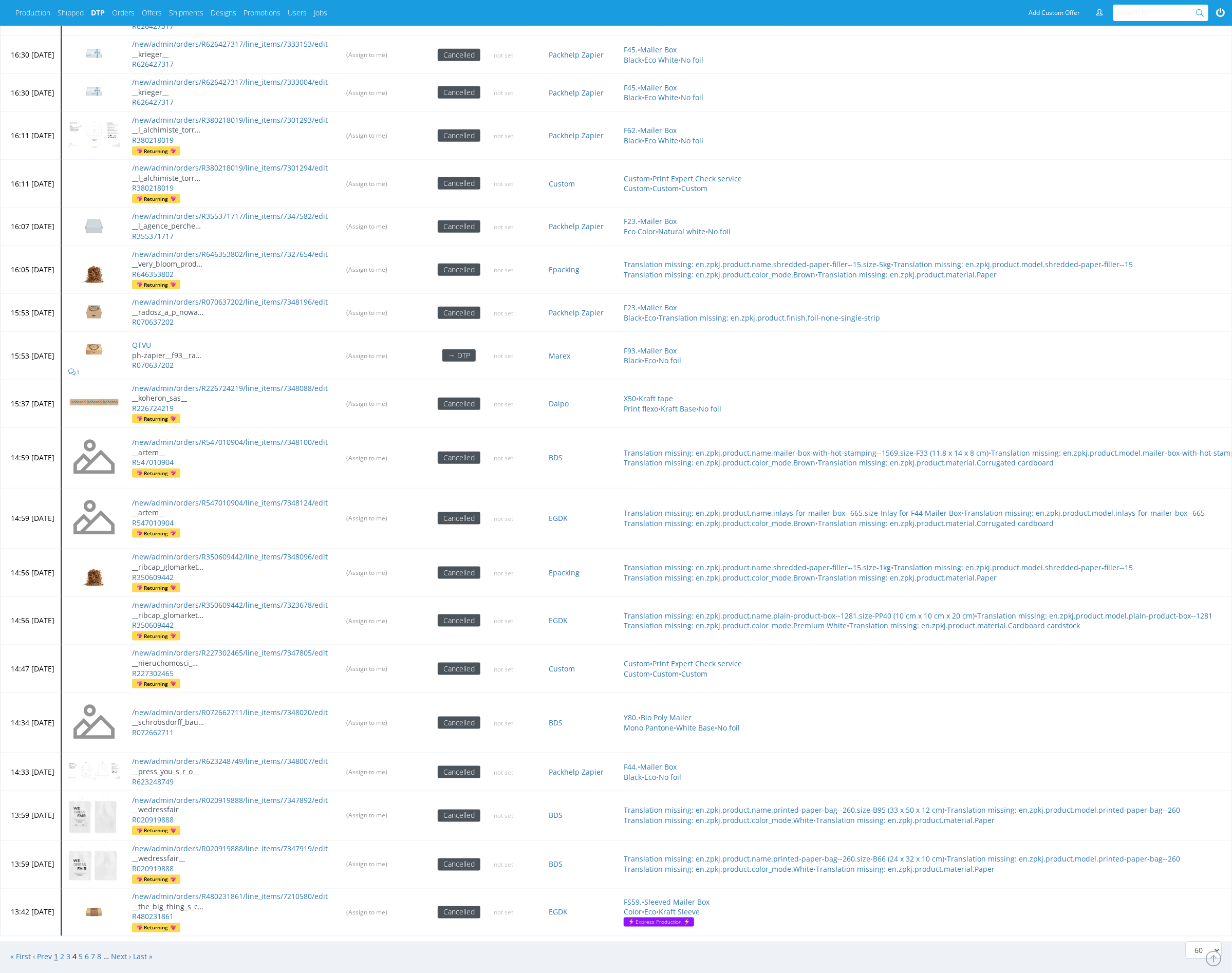
click at [54, 952] on link "1" at bounding box center [56, 956] width 4 height 9
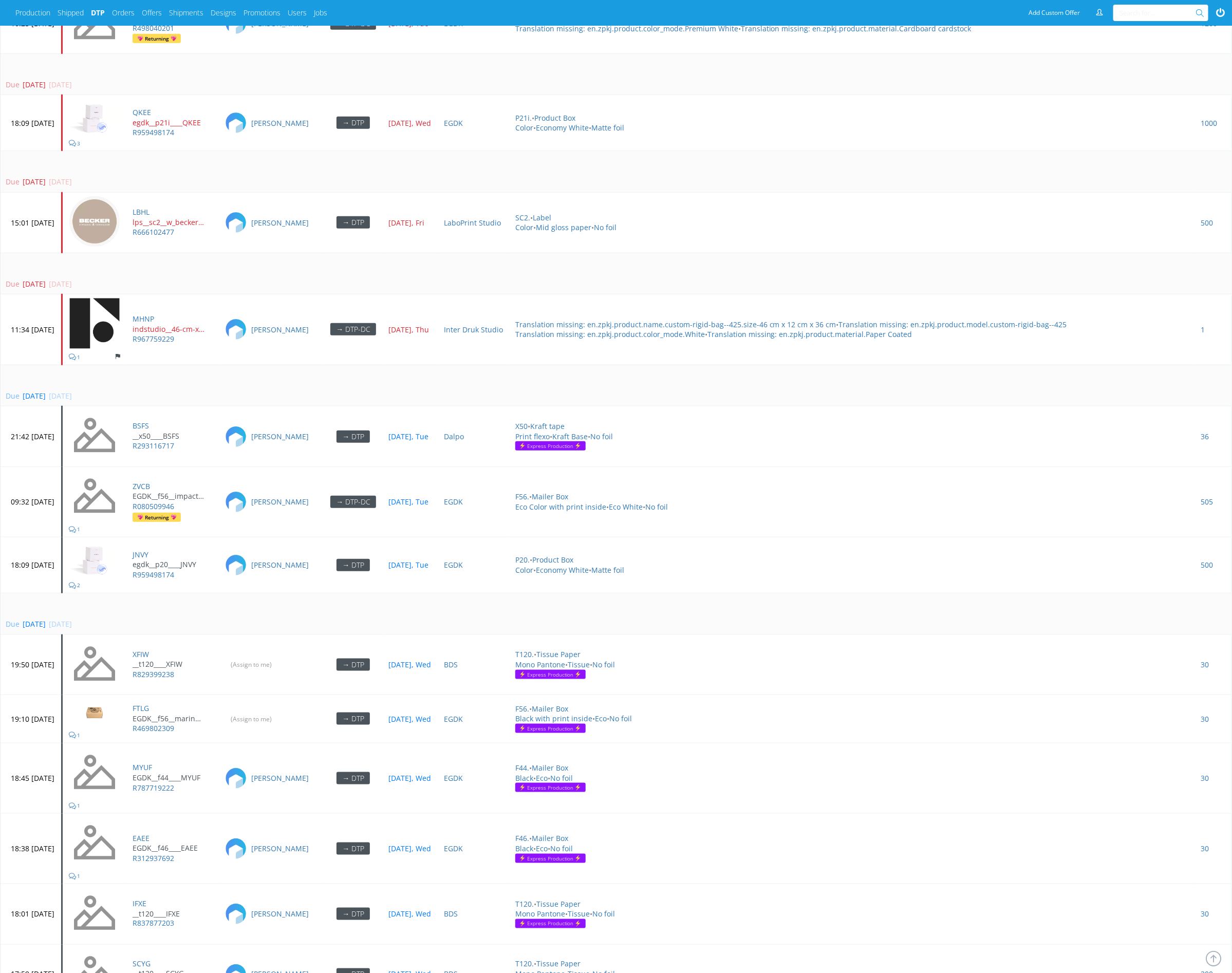
scroll to position [2944, 0]
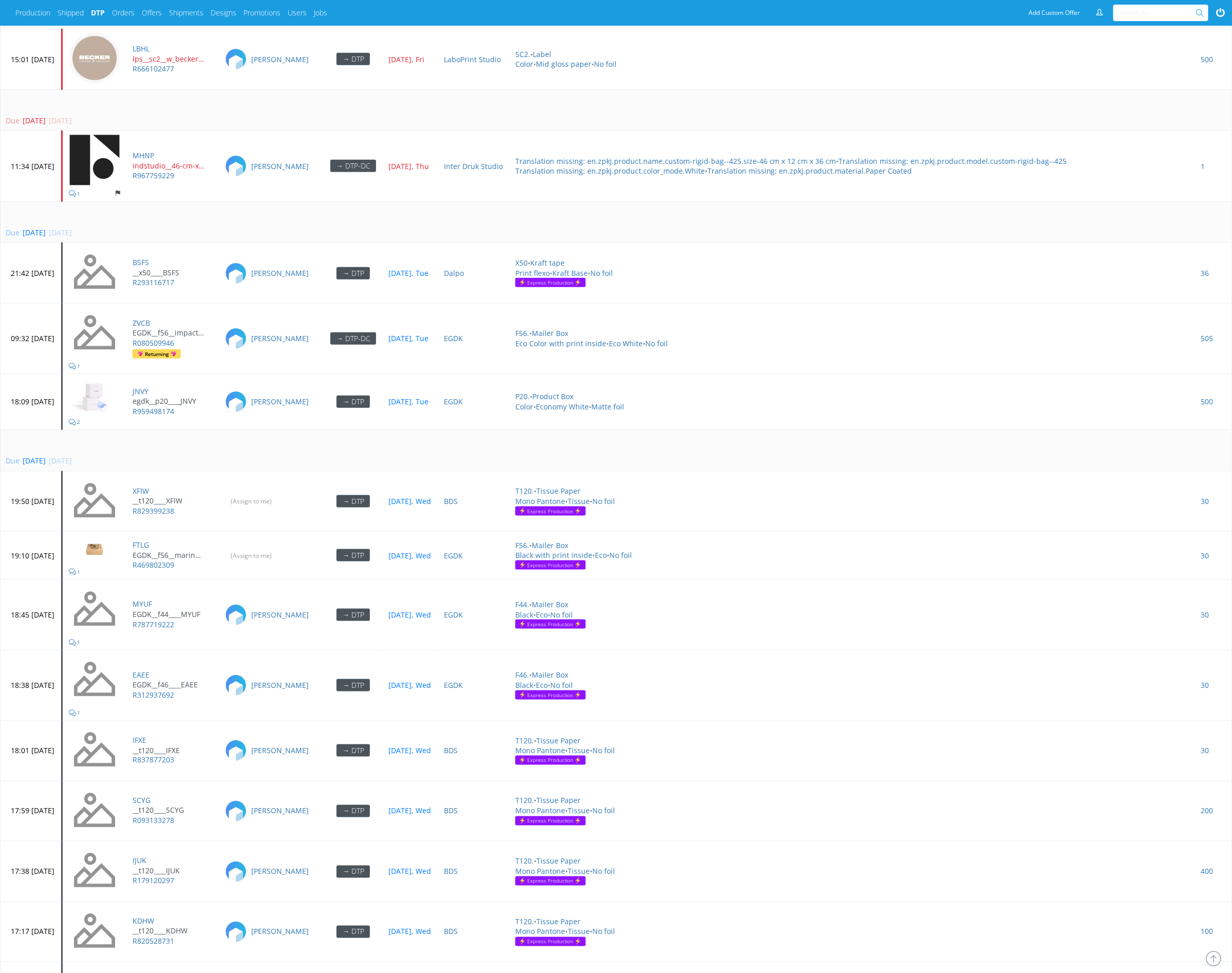
click at [302, 455] on div "Due tomorrow 15 Oct 2025, Wed" at bounding box center [614, 460] width 1217 height 10
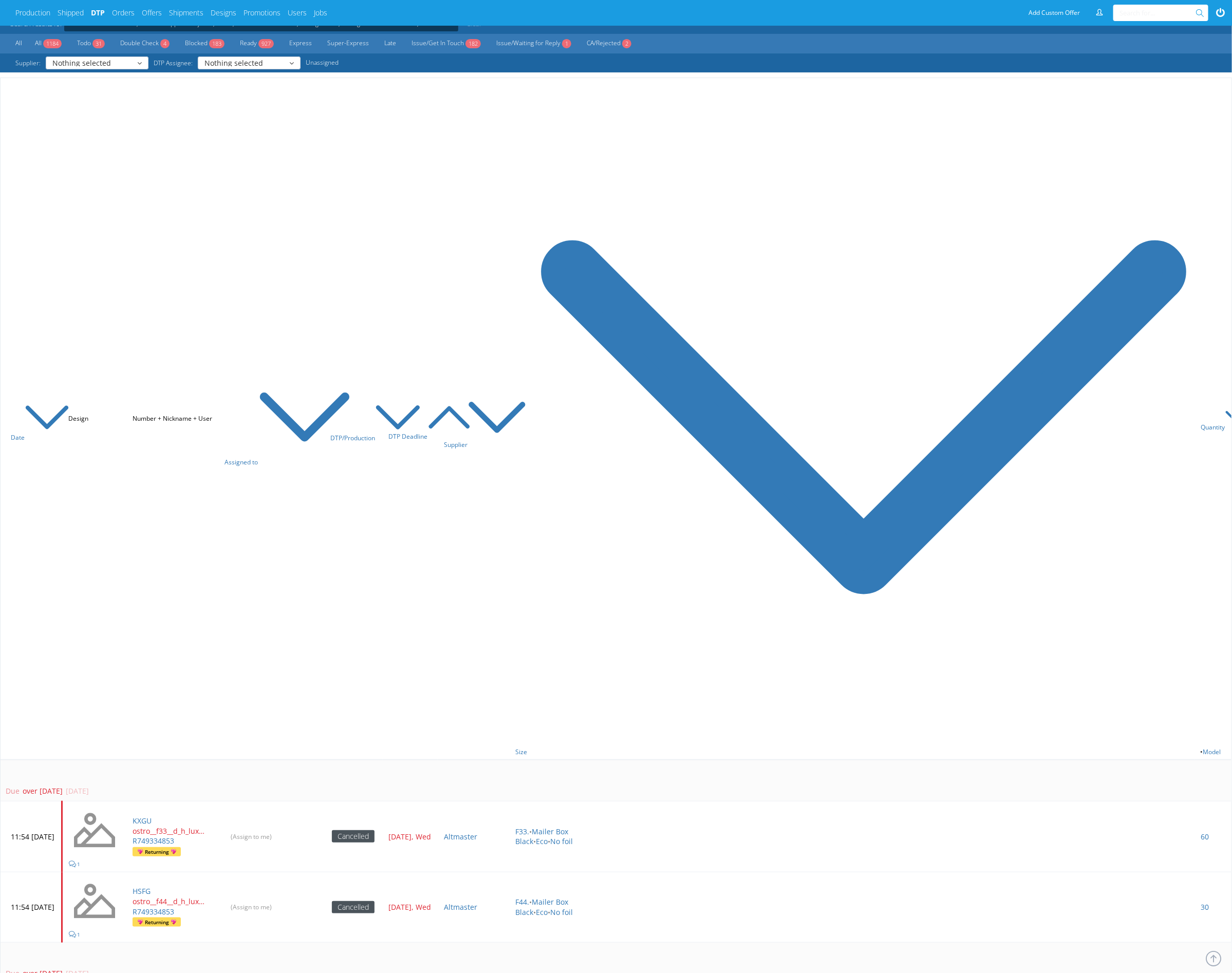
scroll to position [0, 0]
